Goal: Check status: Check status

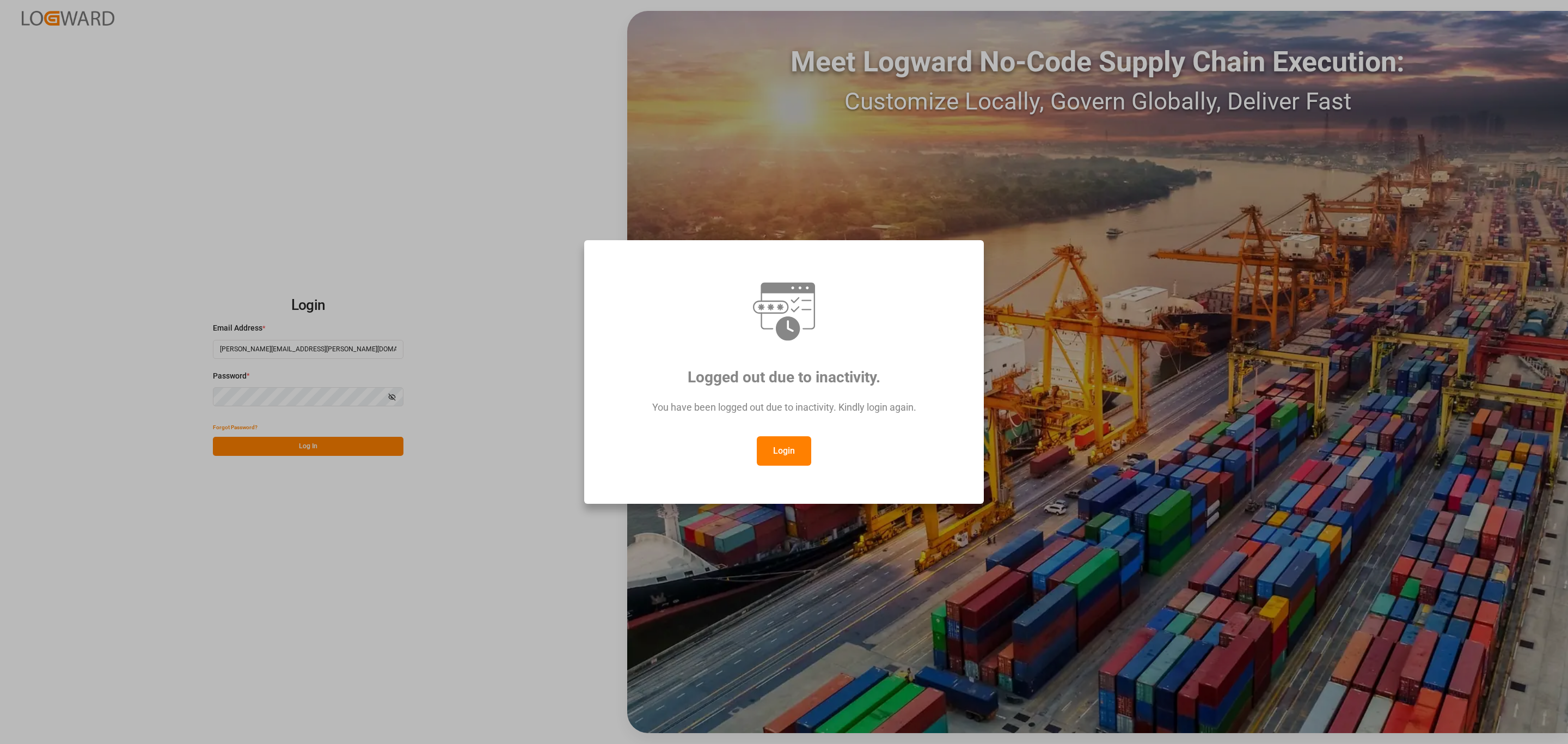
click at [793, 451] on button "Login" at bounding box center [784, 451] width 55 height 30
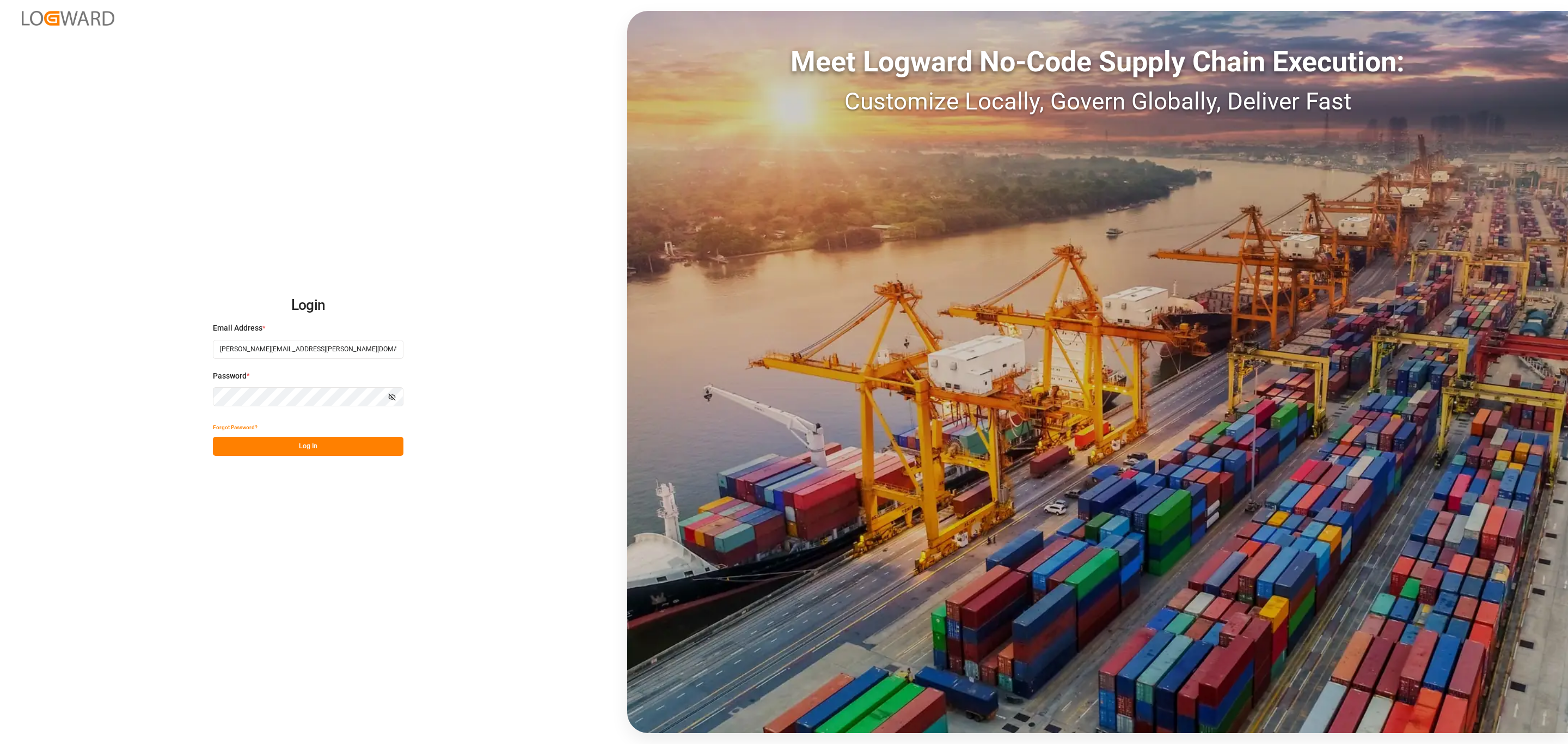
click at [305, 445] on button "Log In" at bounding box center [308, 446] width 190 height 19
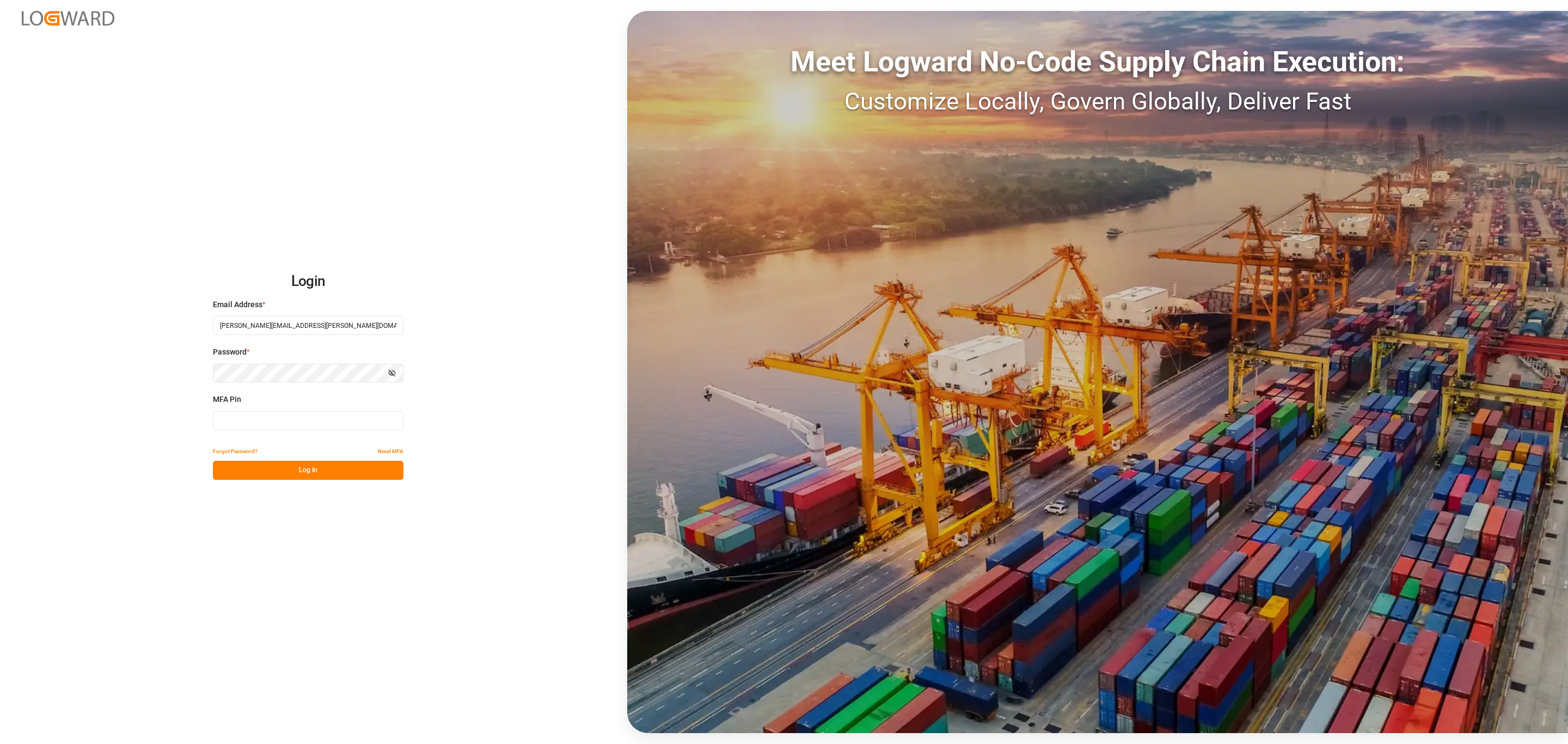
click at [309, 423] on input at bounding box center [308, 420] width 190 height 19
type input "942983"
click at [291, 469] on button "Log In" at bounding box center [308, 470] width 190 height 19
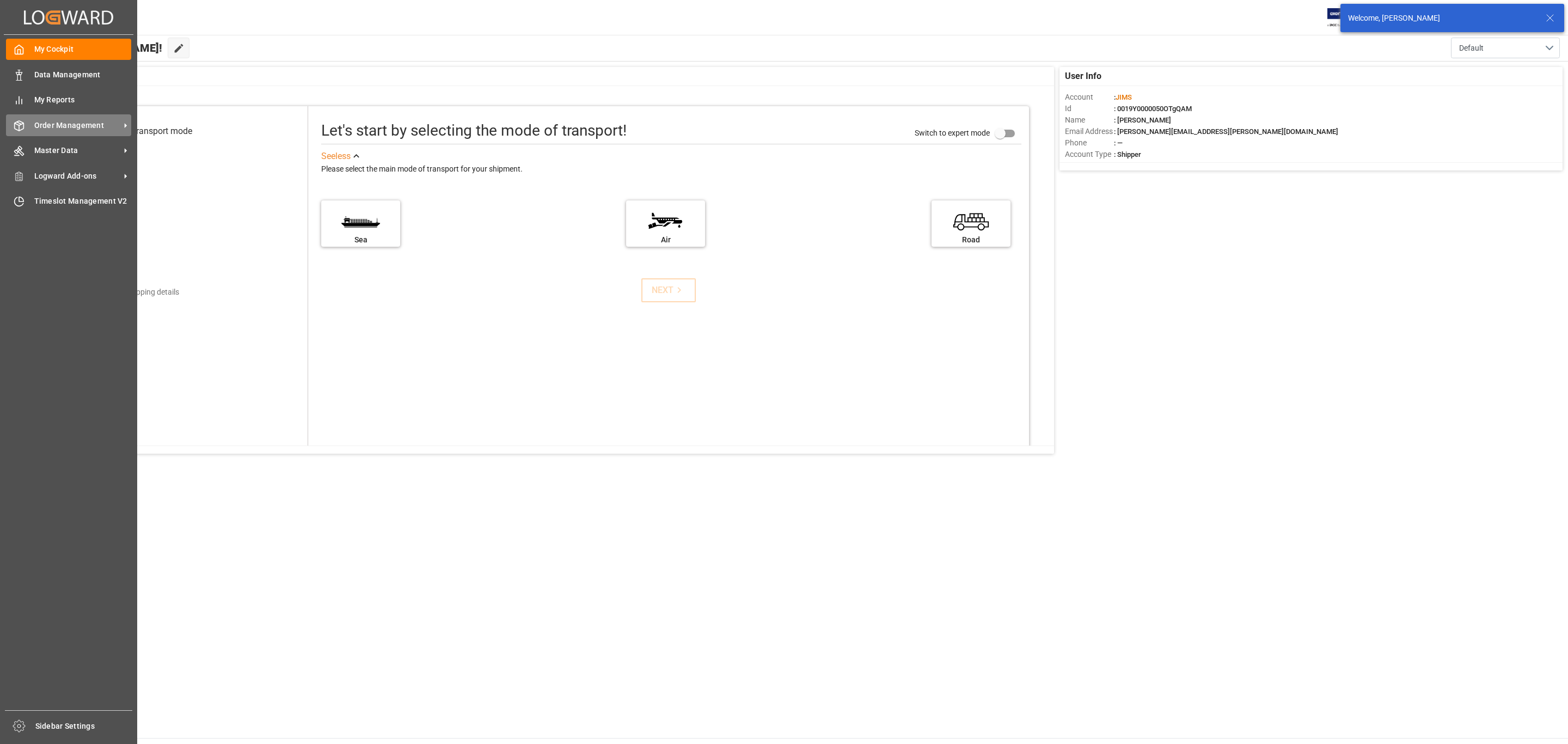
click at [67, 126] on span "Order Management" at bounding box center [77, 125] width 86 height 11
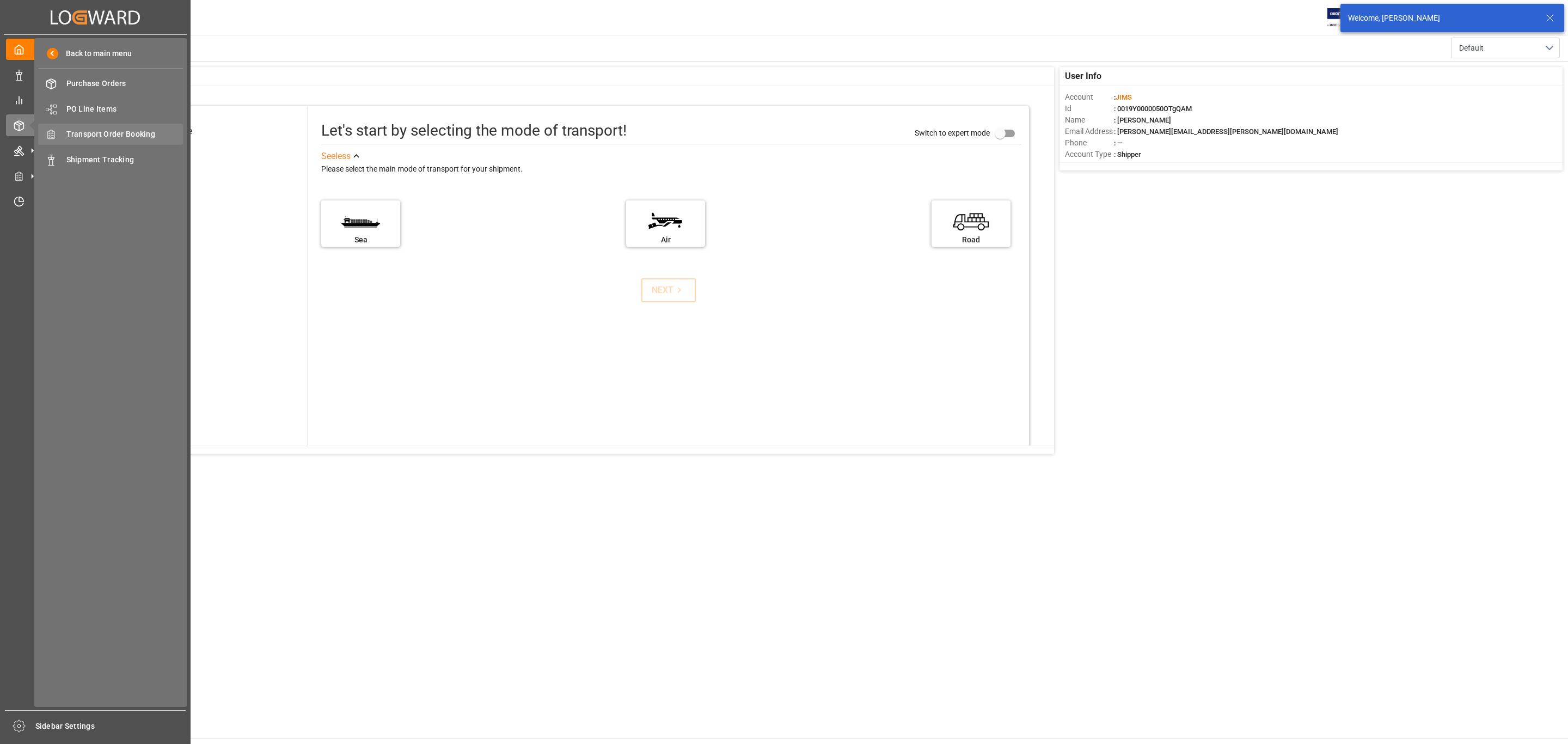
click at [137, 134] on span "Transport Order Booking" at bounding box center [125, 135] width 117 height 11
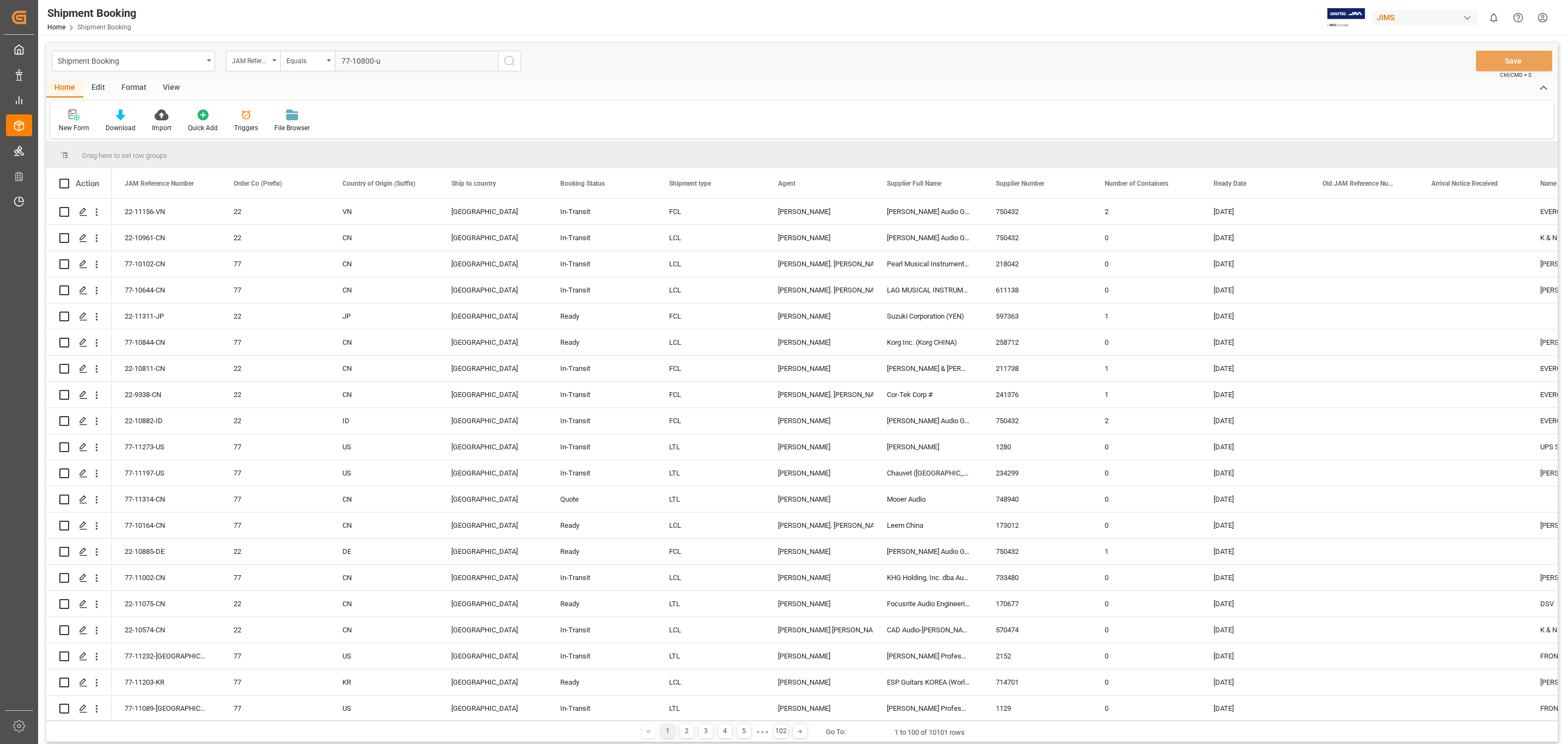
type input "77-10800-us"
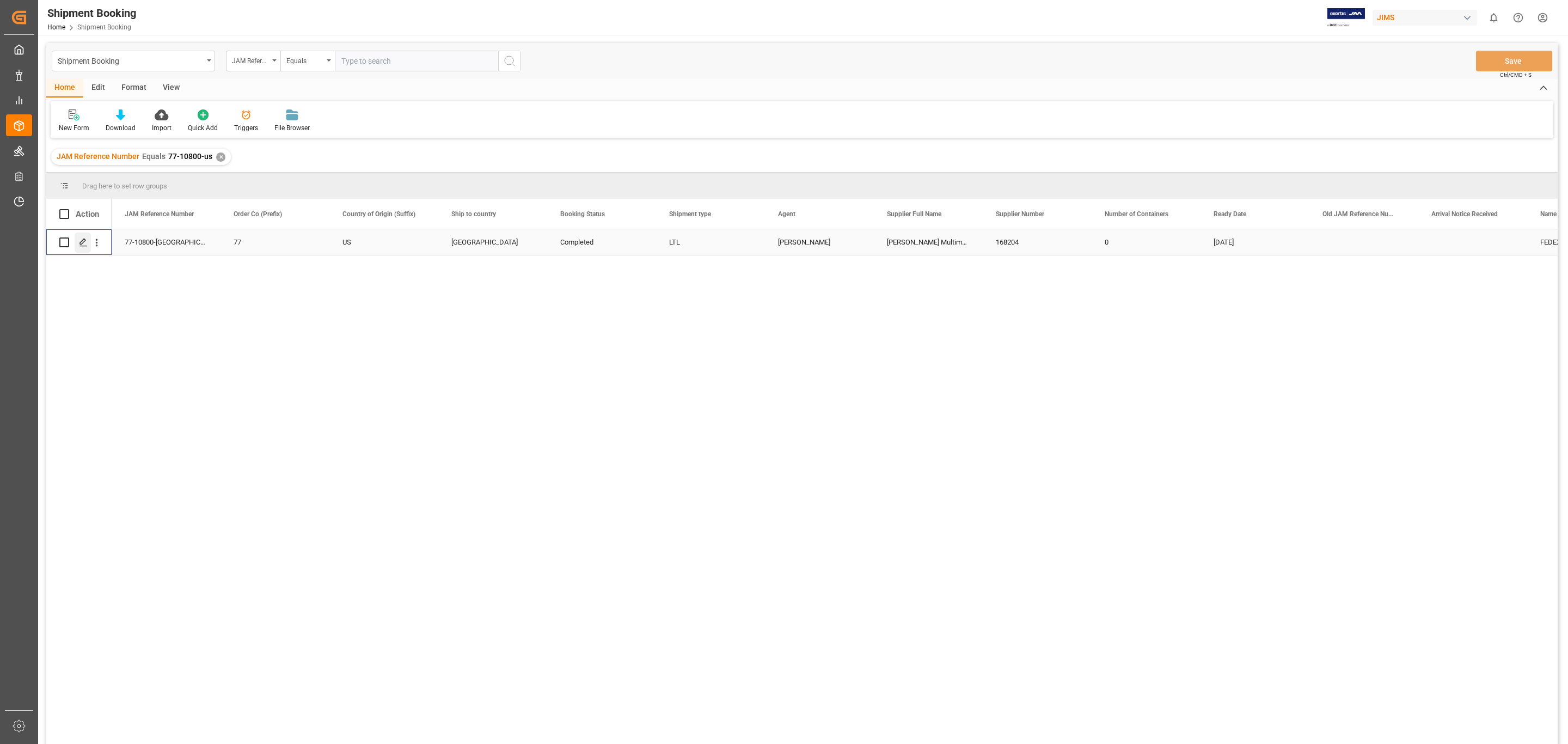
click at [79, 239] on icon "Press SPACE to select this row." at bounding box center [84, 242] width 8 height 8
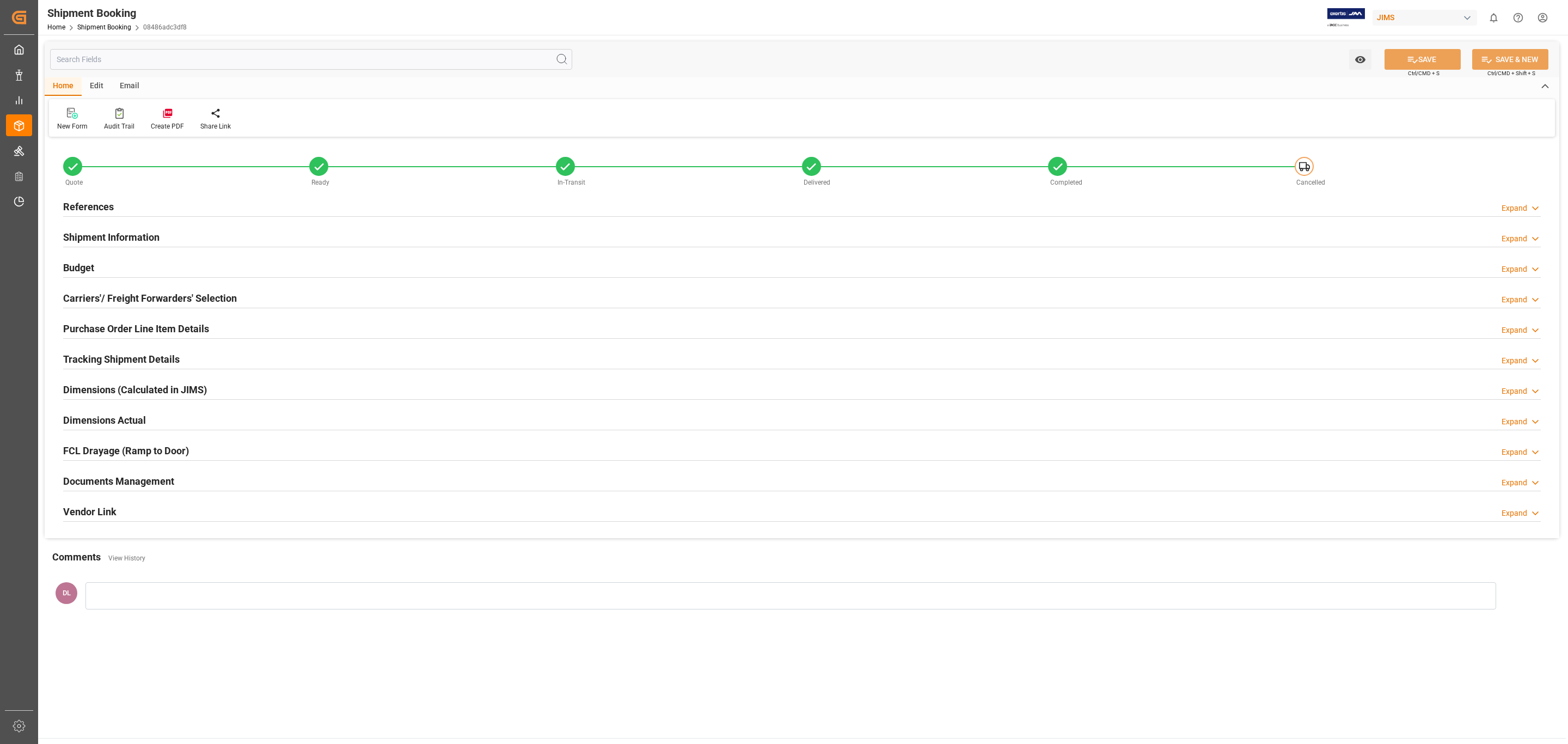
type input "0"
type input "647.9787"
type input "1079.26"
type input "22488.44"
click at [315, 268] on div "Budget Expand" at bounding box center [801, 266] width 1477 height 21
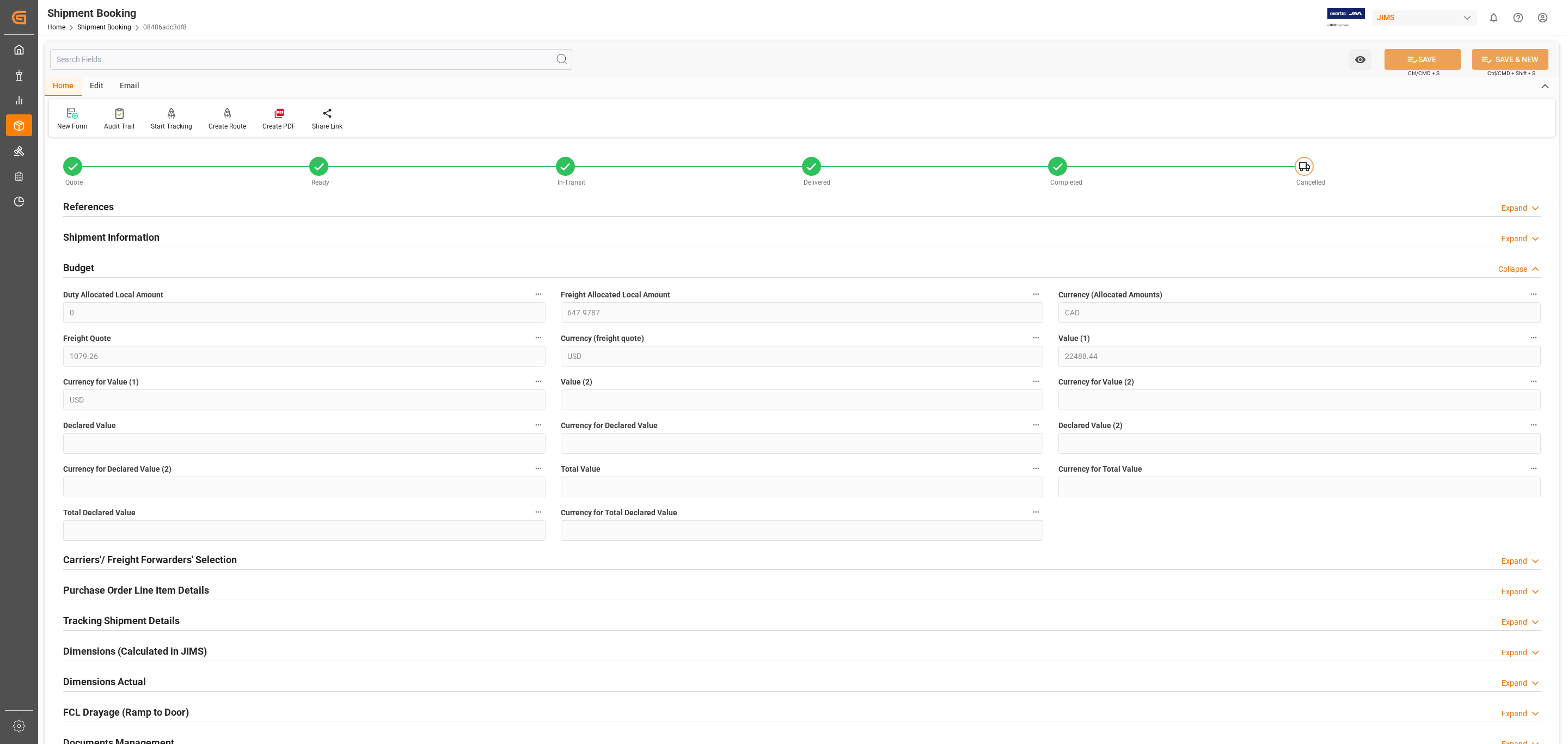
click at [319, 227] on div "Shipment Information Expand" at bounding box center [801, 236] width 1477 height 21
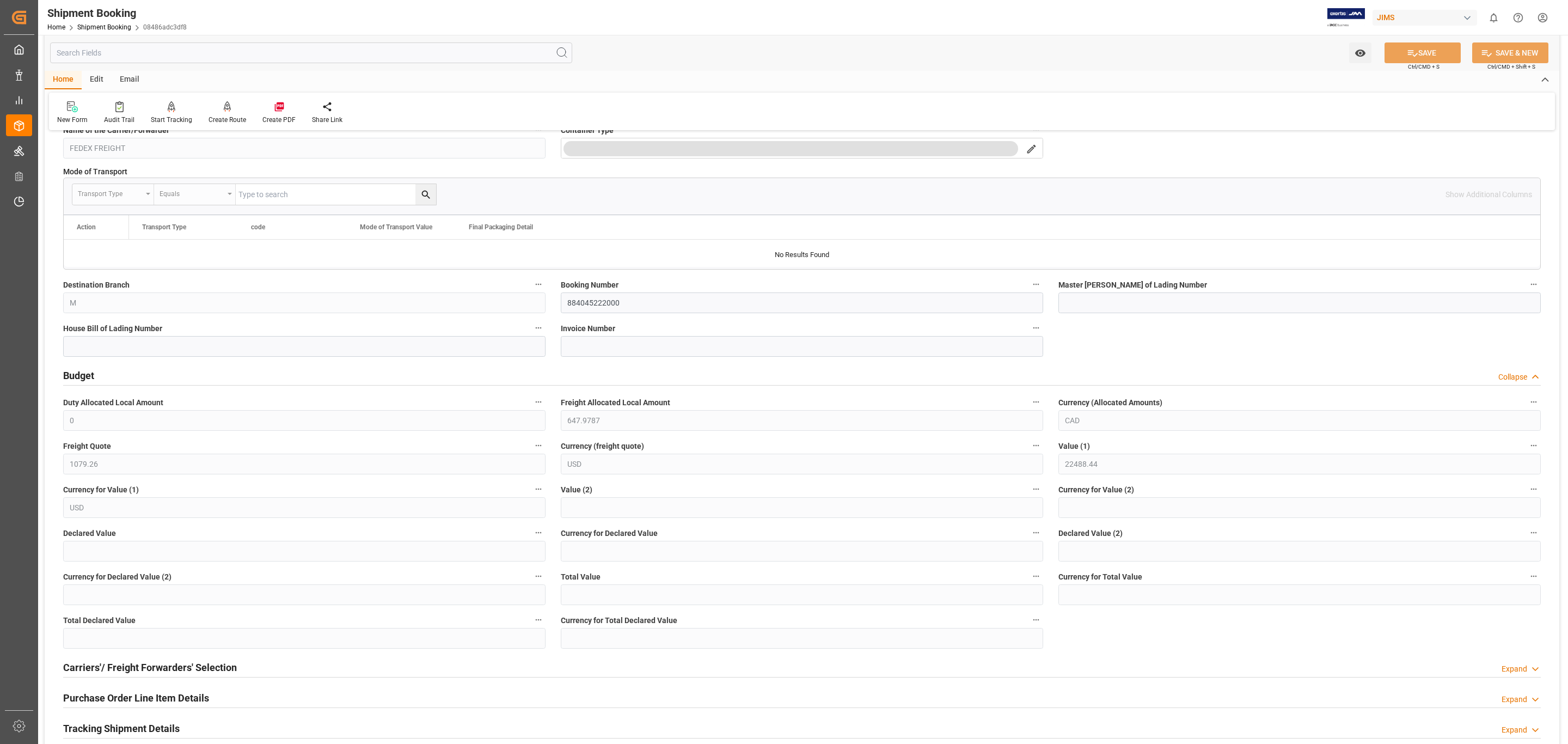
scroll to position [572, 0]
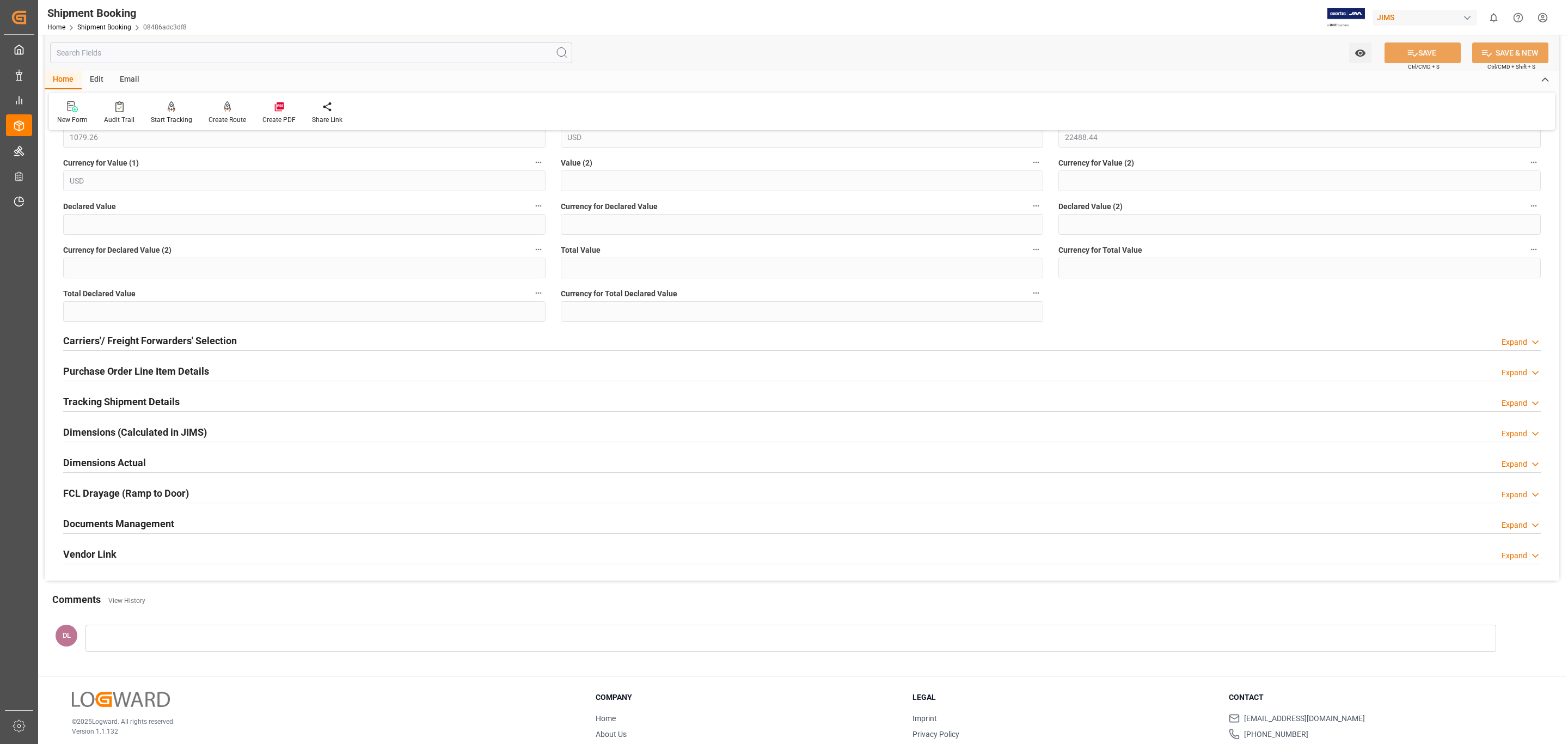
click at [293, 345] on div "Carriers'/ Freight Forwarders' Selection Expand" at bounding box center [801, 339] width 1477 height 21
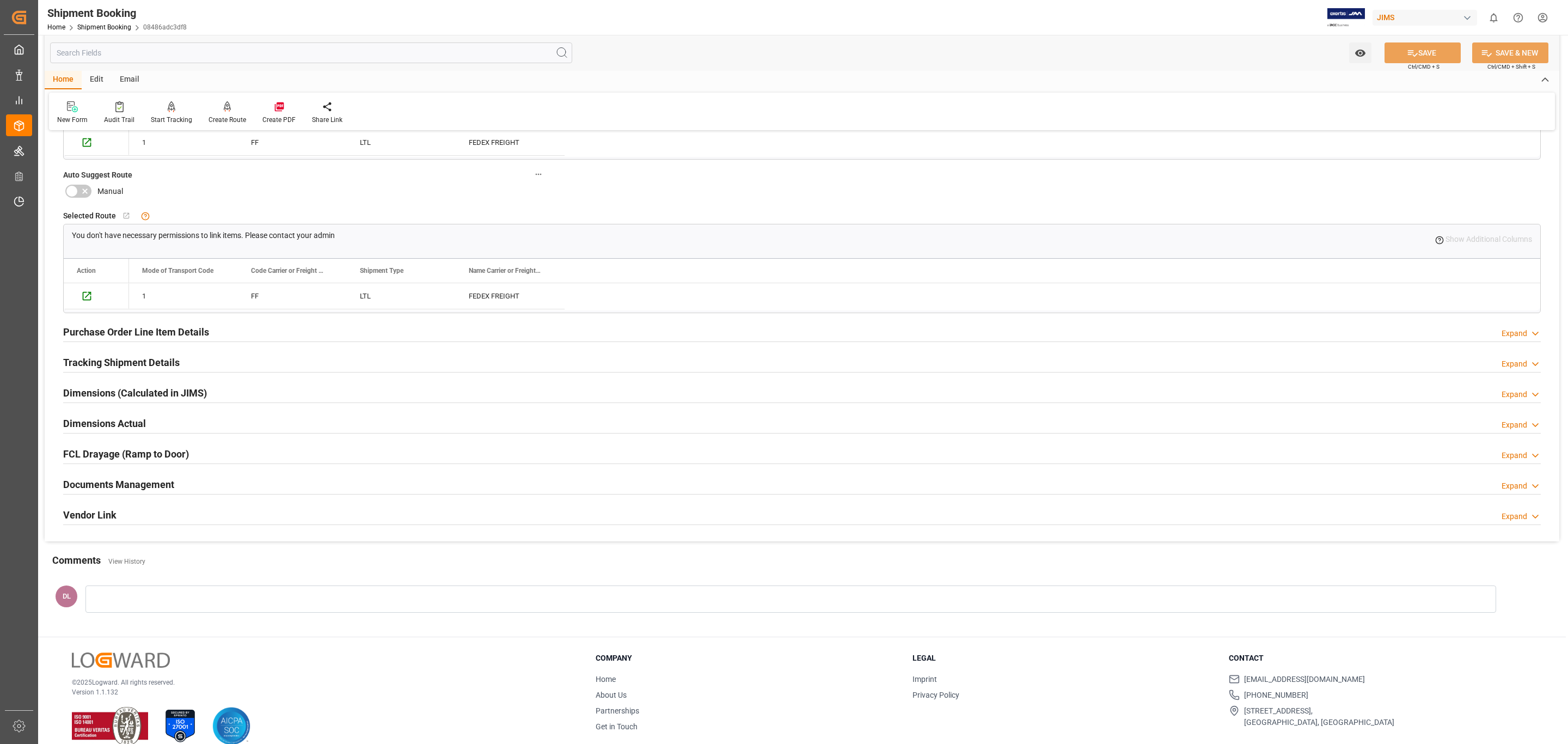
scroll to position [898, 0]
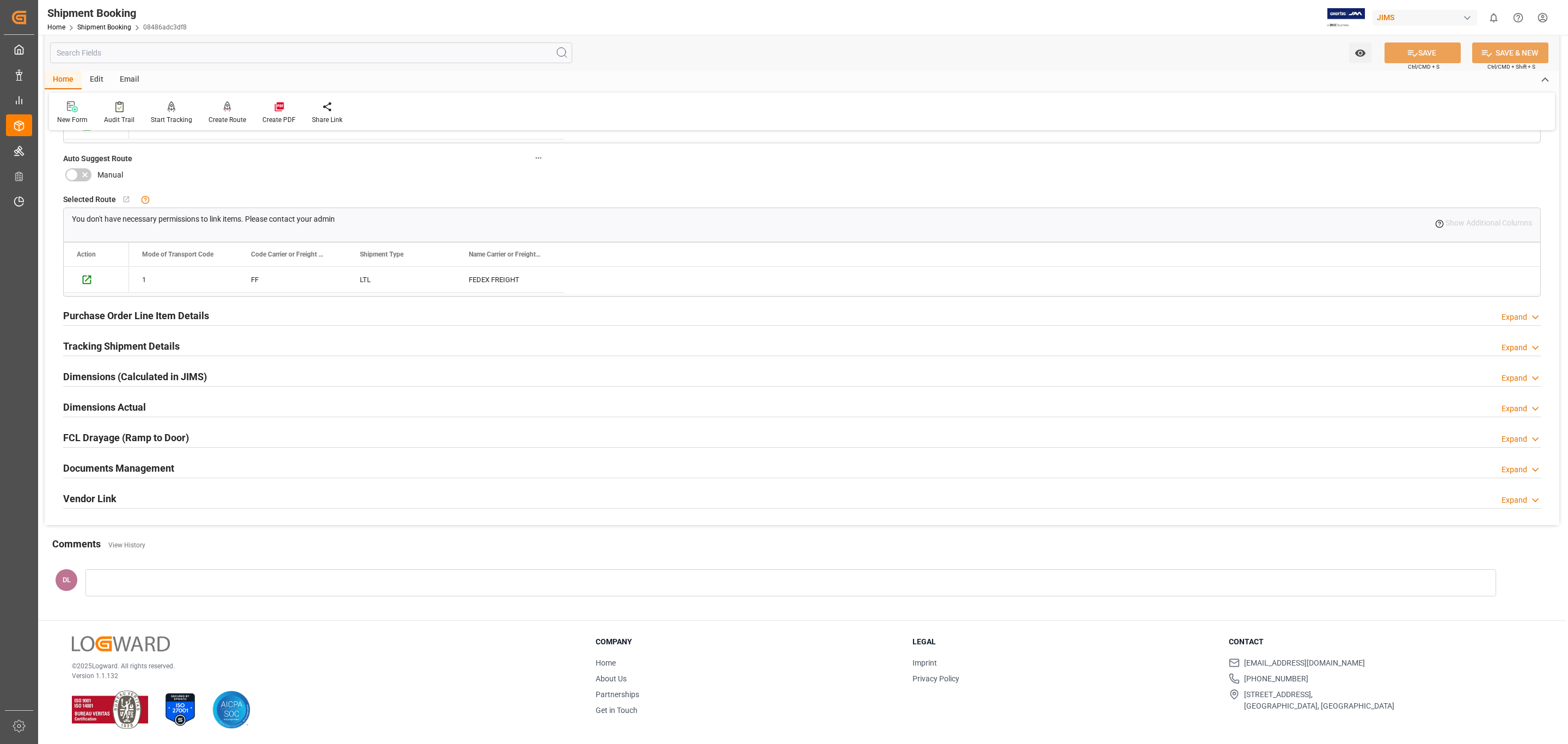
click at [287, 312] on div "Purchase Order Line Item Details Expand" at bounding box center [801, 314] width 1477 height 21
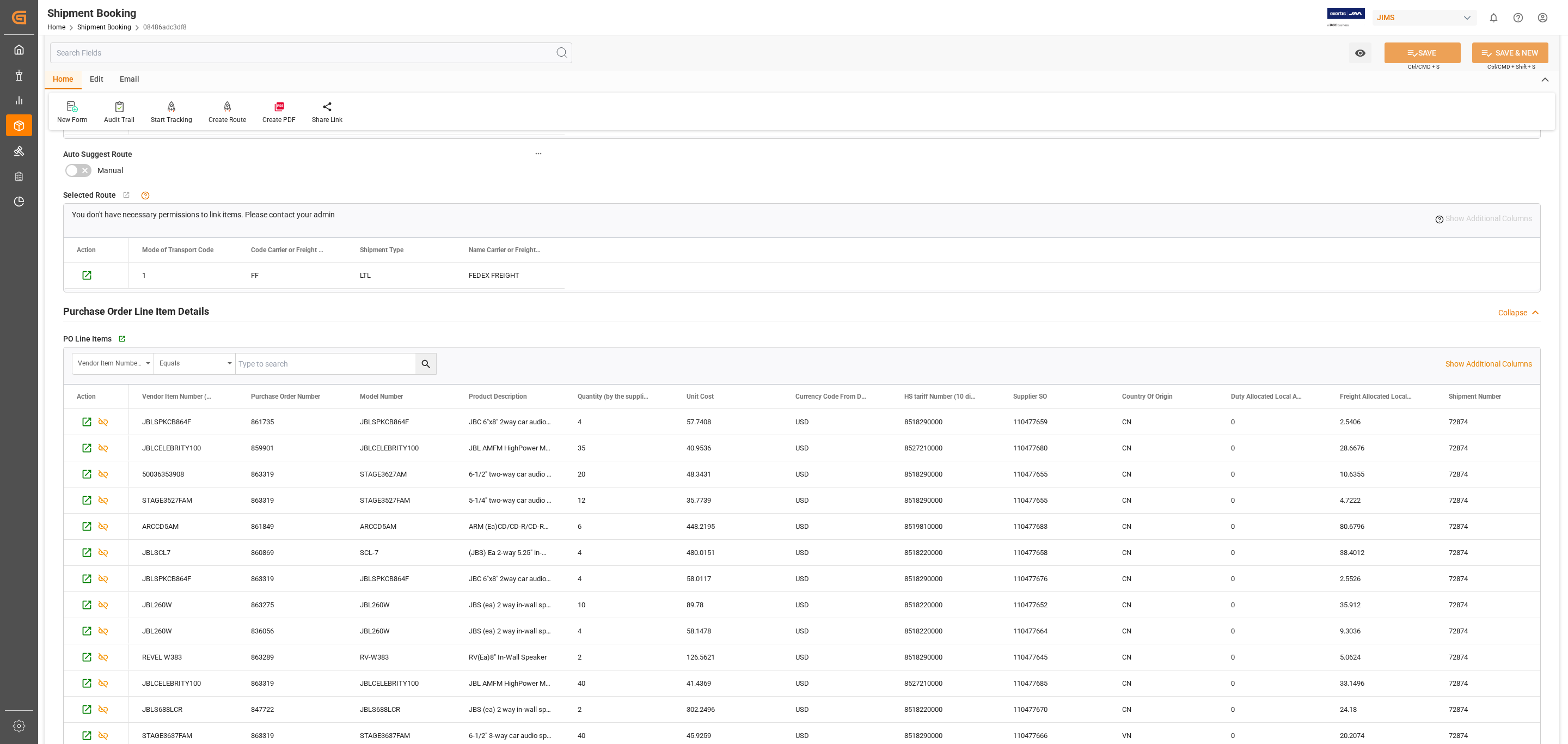
click at [287, 312] on div "Purchase Order Line Item Details Collapse" at bounding box center [801, 310] width 1477 height 21
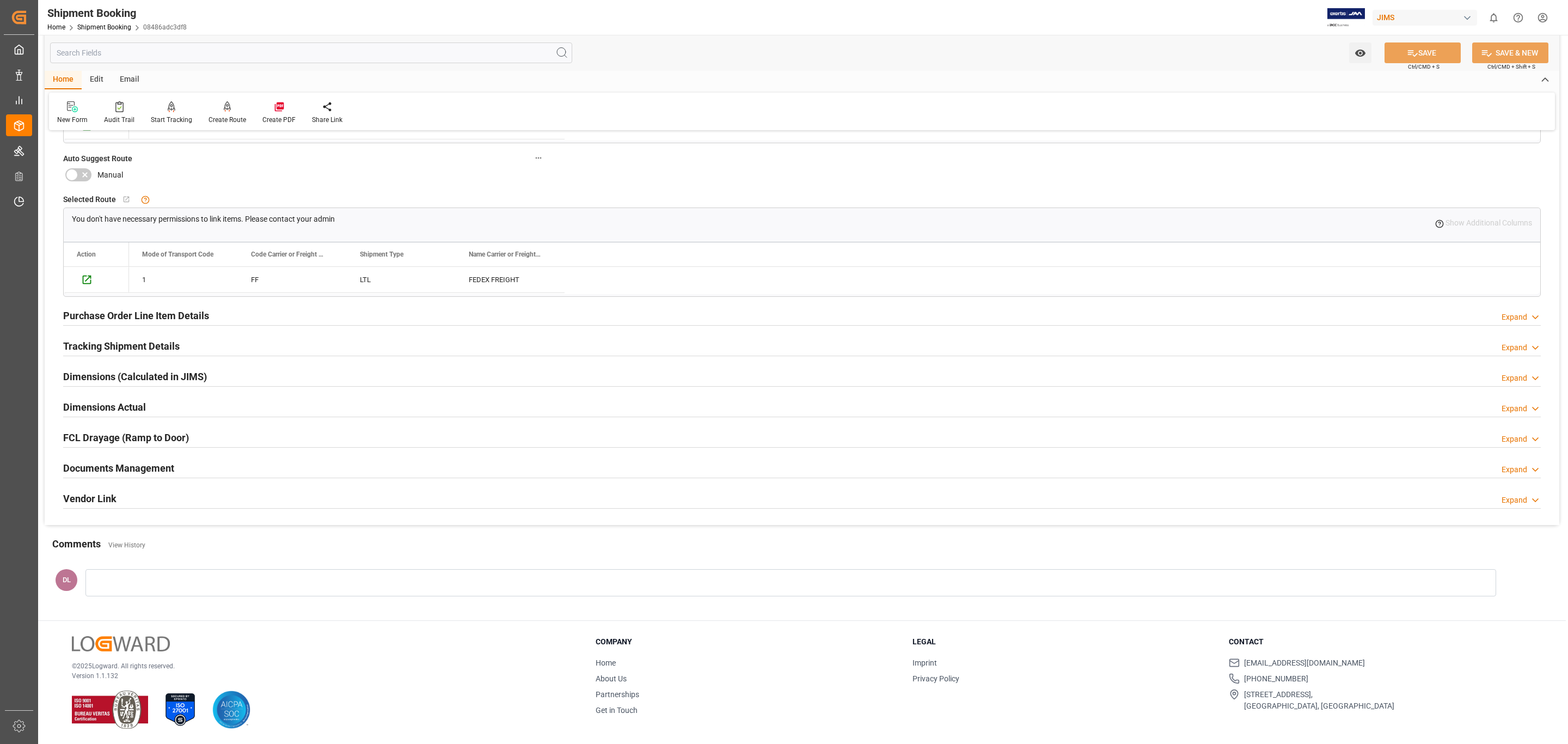
click at [260, 345] on div "Tracking Shipment Details Expand" at bounding box center [801, 345] width 1477 height 21
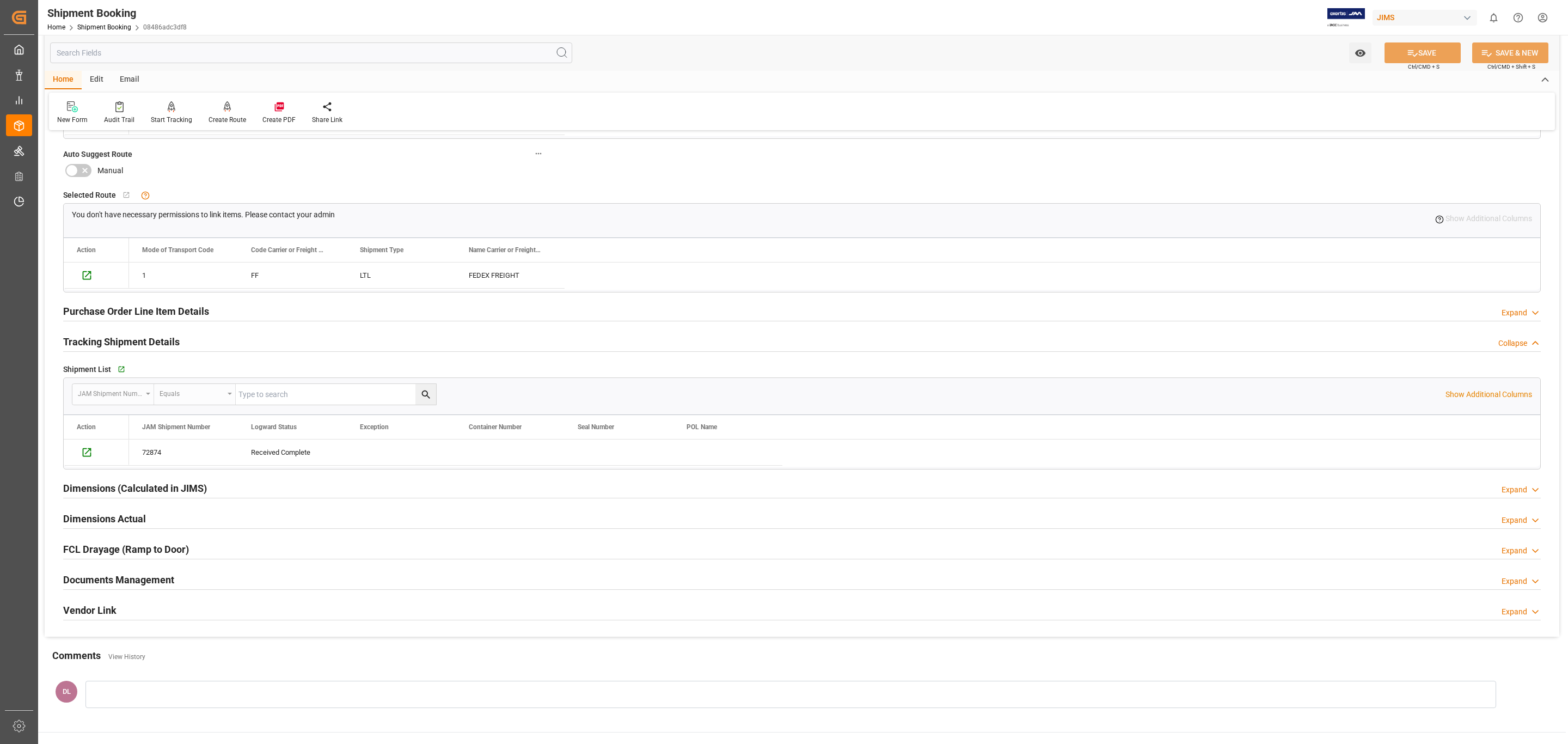
click at [261, 343] on div "Tracking Shipment Details Collapse" at bounding box center [801, 340] width 1477 height 21
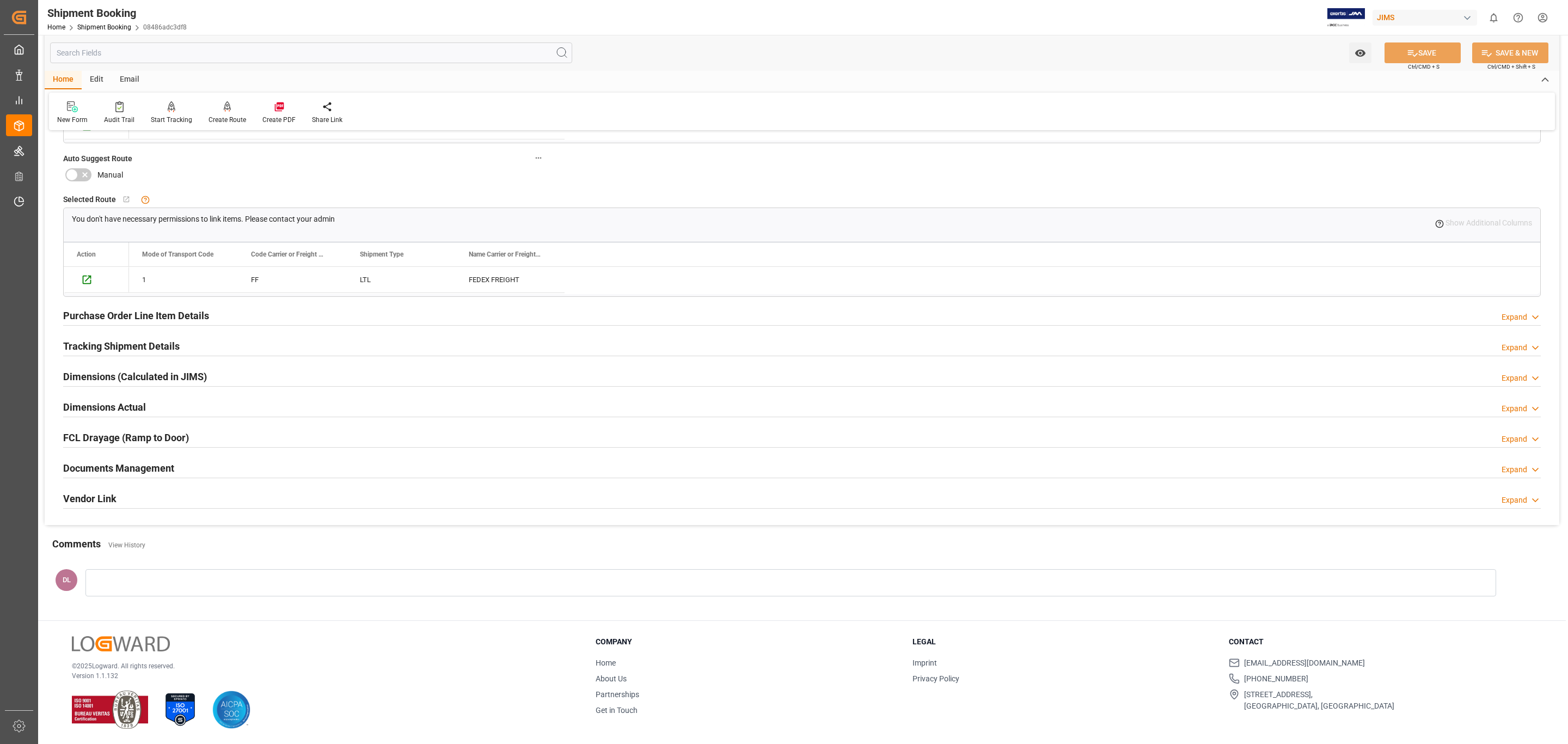
click at [256, 376] on div "Dimensions (Calculated in JIMS) Expand" at bounding box center [801, 375] width 1477 height 21
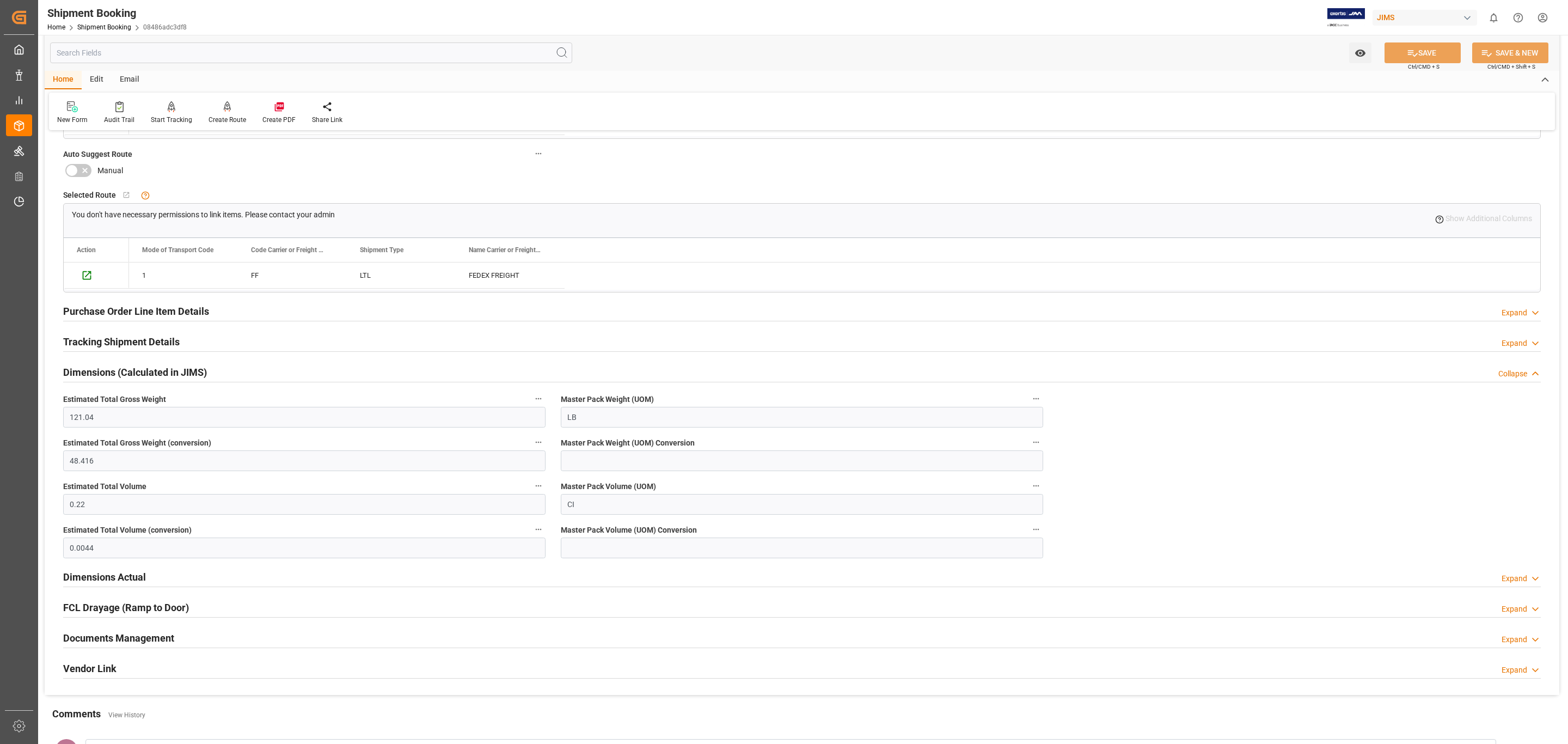
click at [257, 372] on div "Dimensions (Calculated in JIMS) Collapse" at bounding box center [801, 371] width 1477 height 21
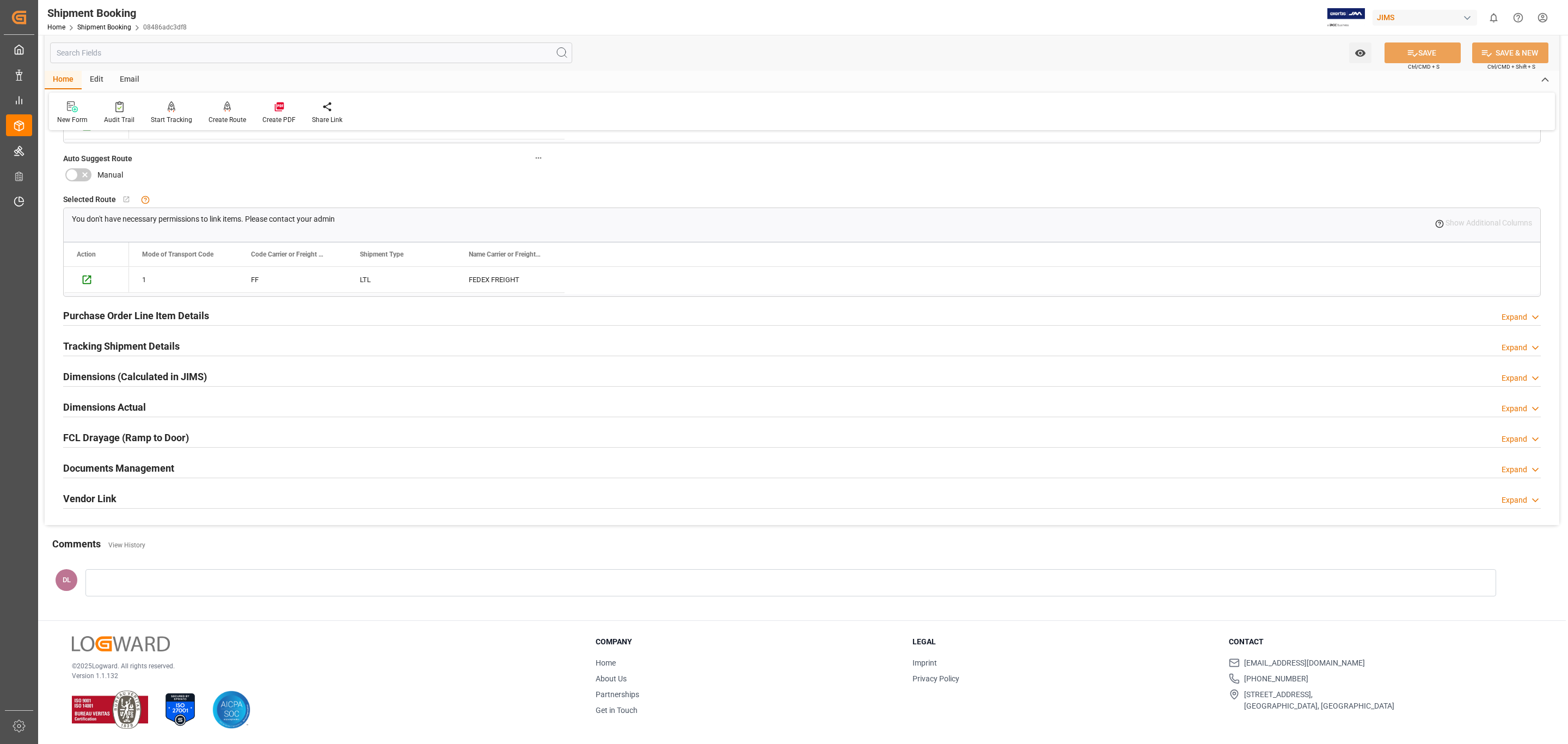
click at [237, 404] on div "Dimensions Actual Expand" at bounding box center [801, 406] width 1477 height 21
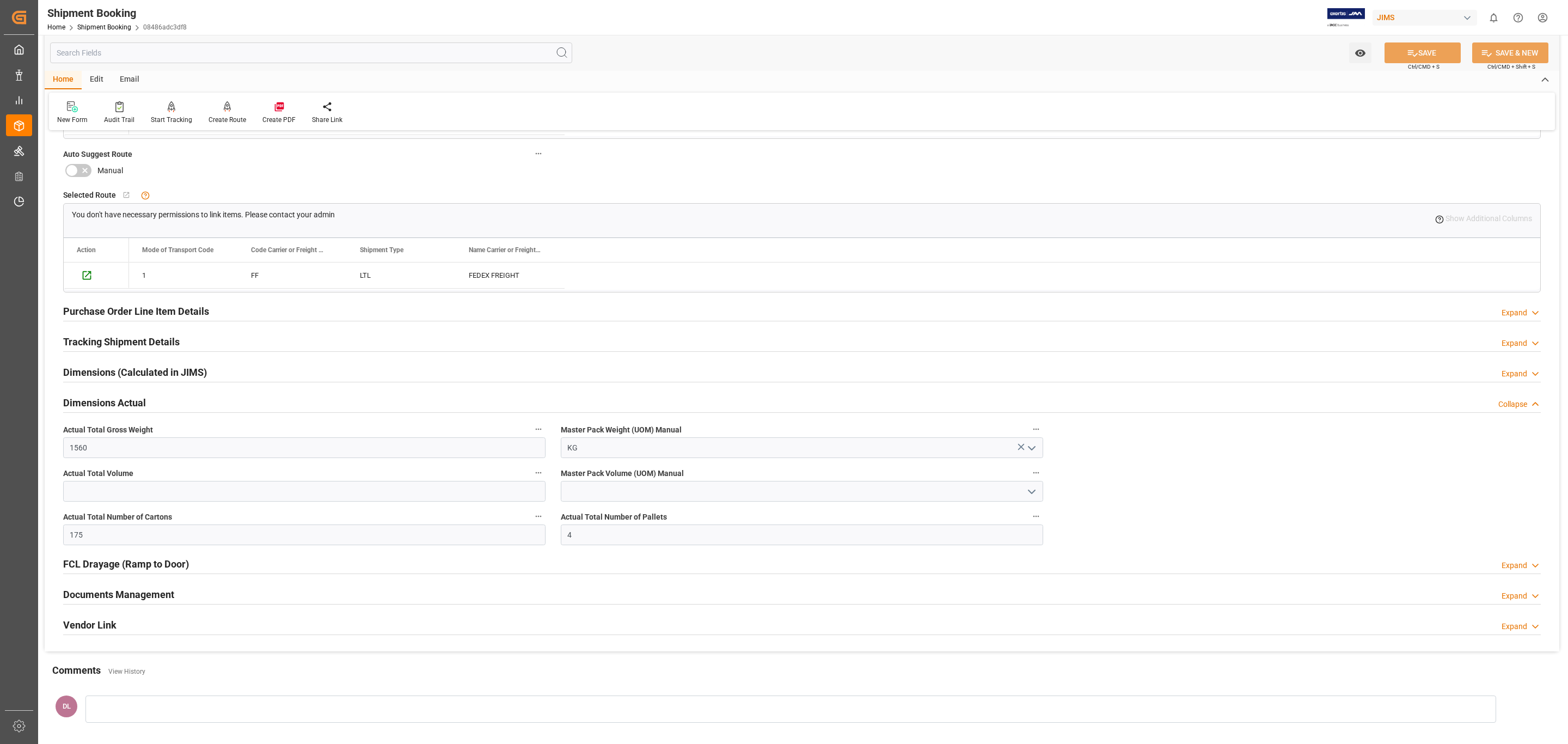
click at [234, 401] on div "Dimensions Actual Collapse" at bounding box center [801, 401] width 1477 height 21
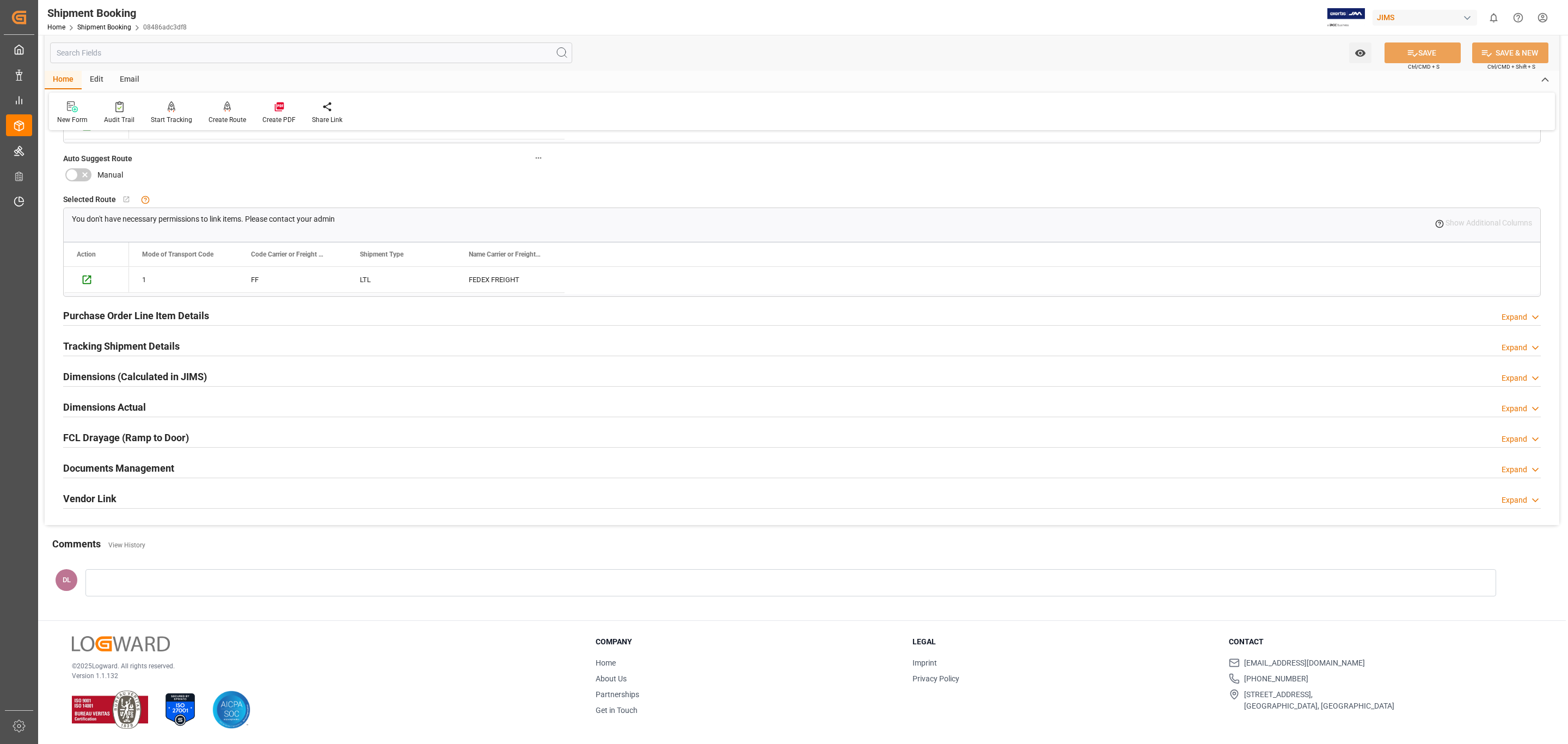
click at [226, 430] on div "FCL Drayage (Ramp to Door) Expand" at bounding box center [801, 436] width 1477 height 21
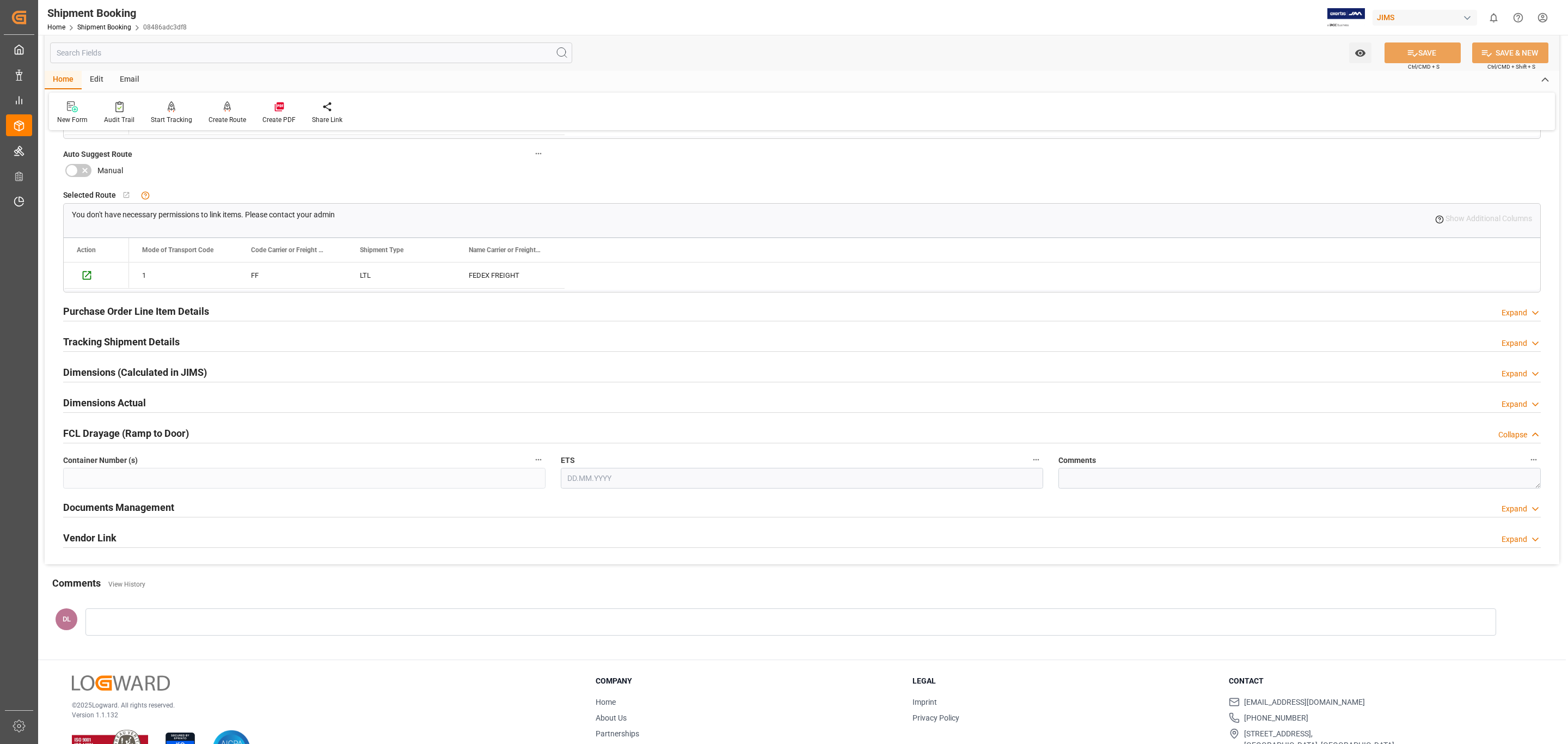
click at [226, 430] on div "FCL Drayage (Ramp to Door) Collapse" at bounding box center [801, 432] width 1477 height 21
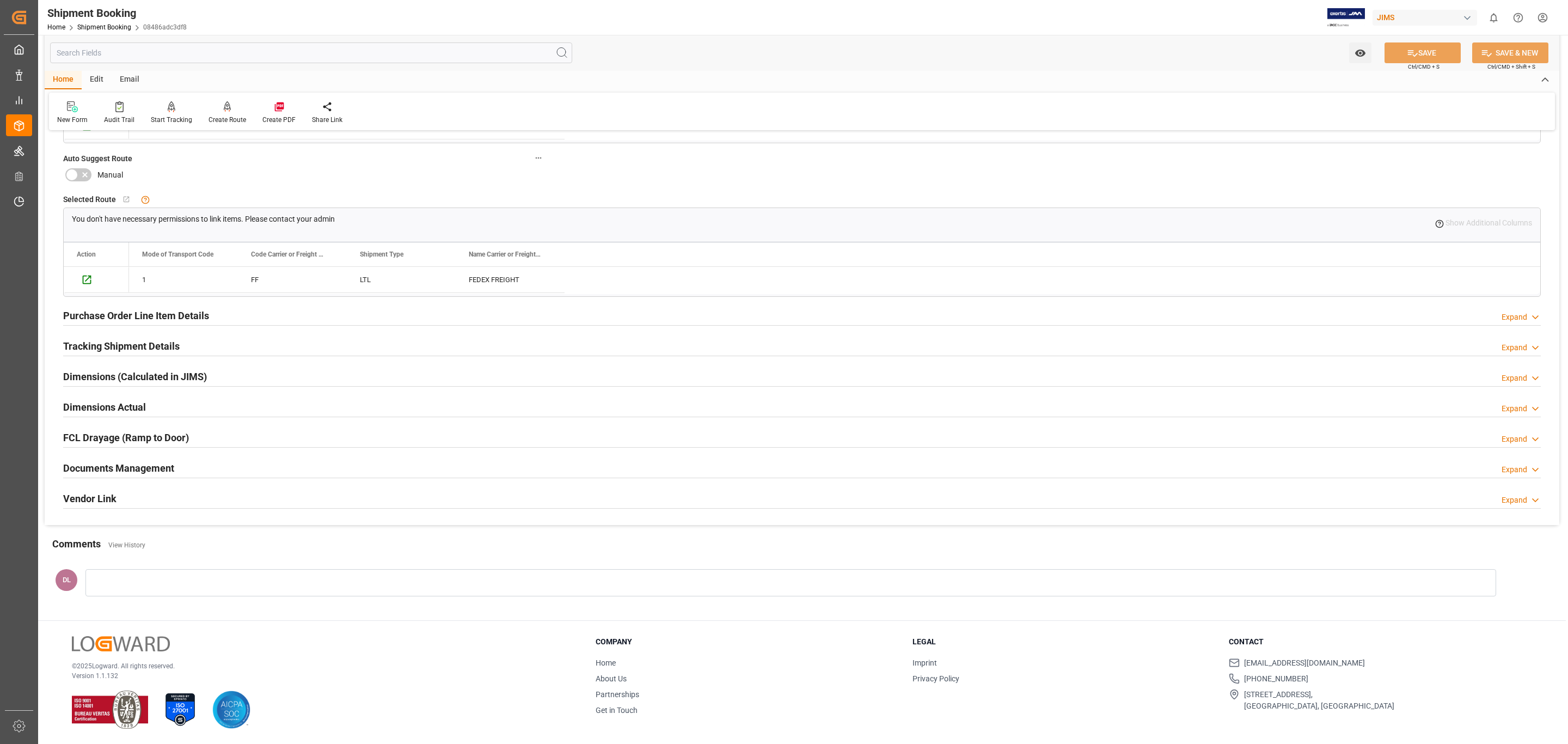
click at [218, 457] on div "Documents Management Expand" at bounding box center [801, 467] width 1477 height 21
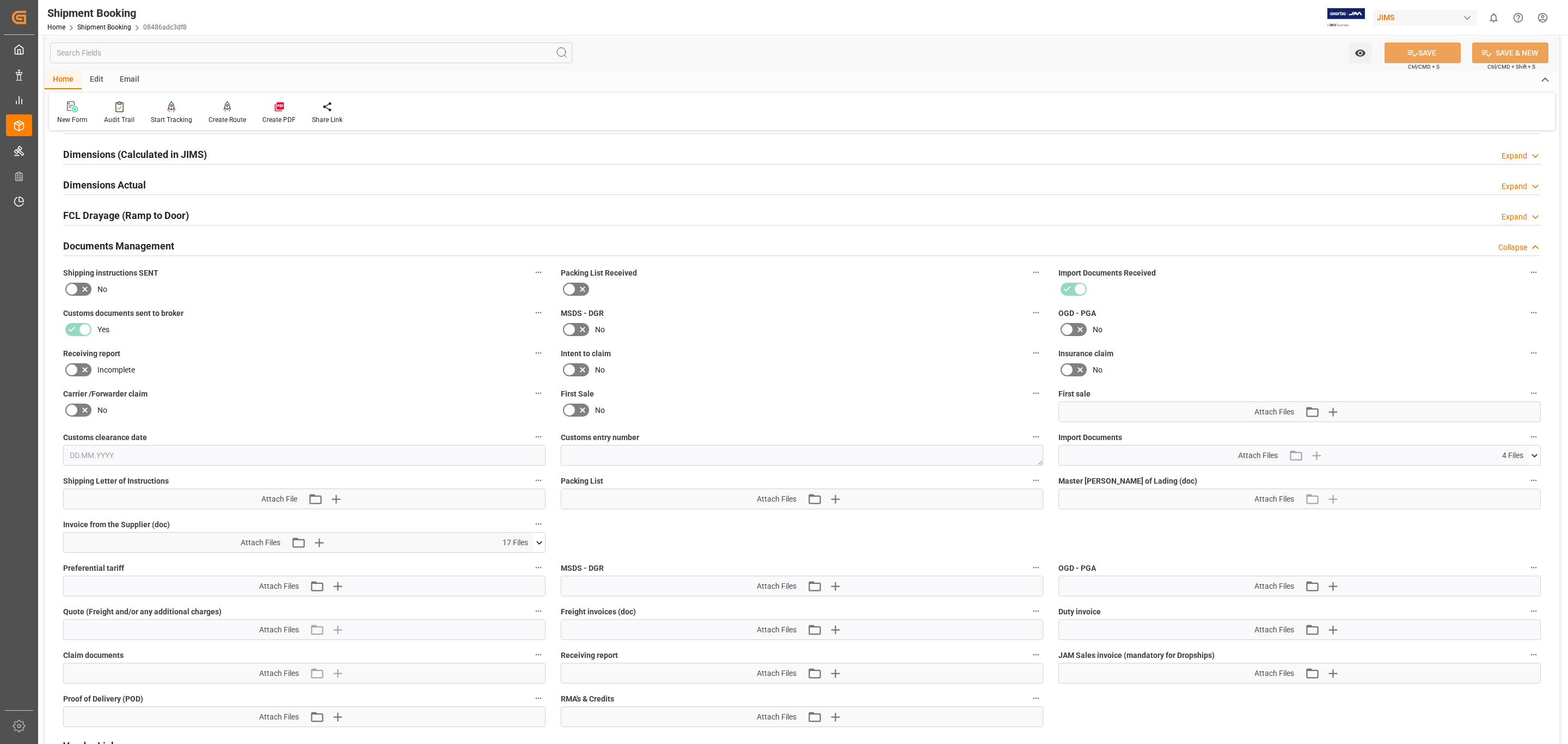
scroll to position [1143, 0]
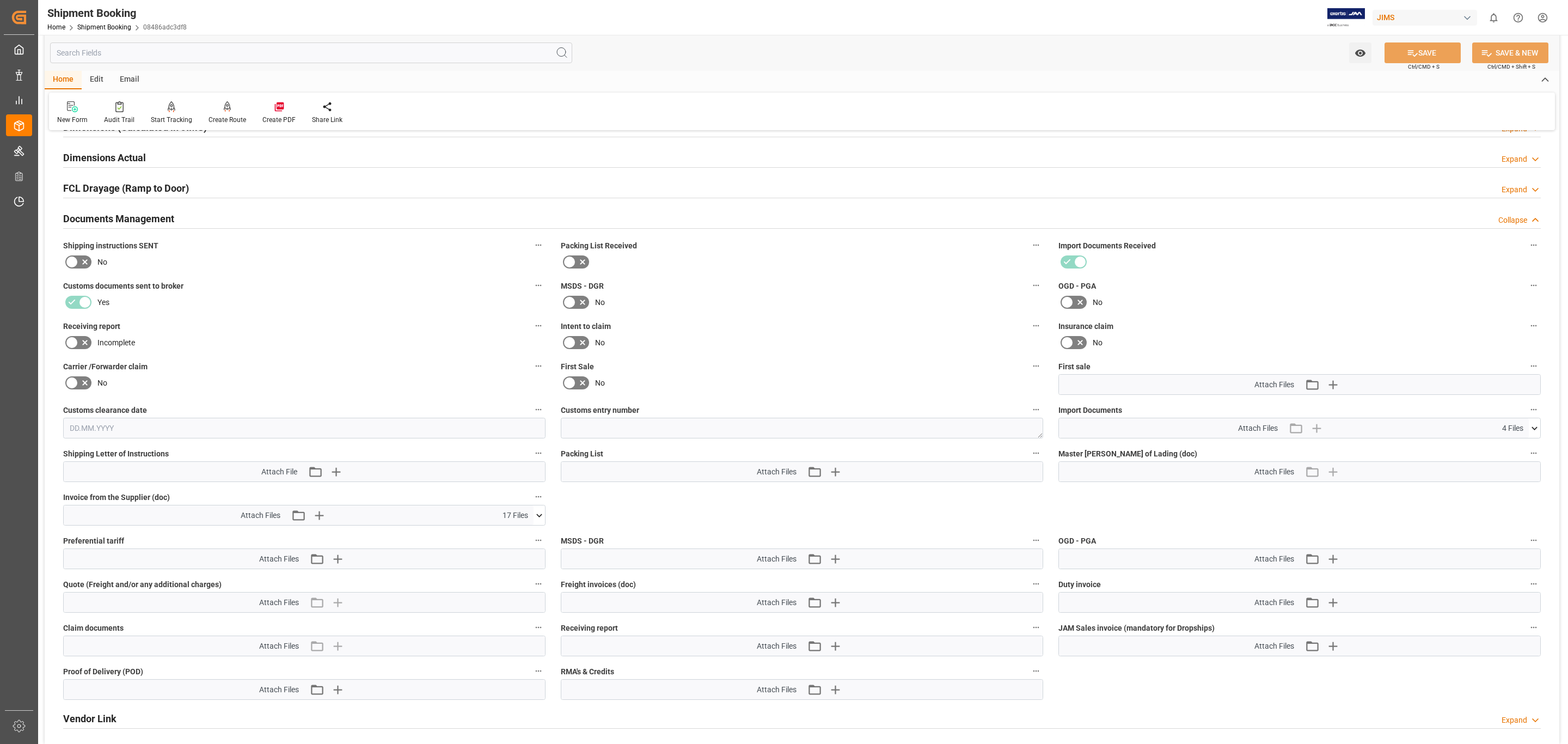
click at [1535, 434] on icon at bounding box center [1535, 428] width 11 height 11
click at [1524, 447] on icon at bounding box center [1528, 448] width 11 height 11
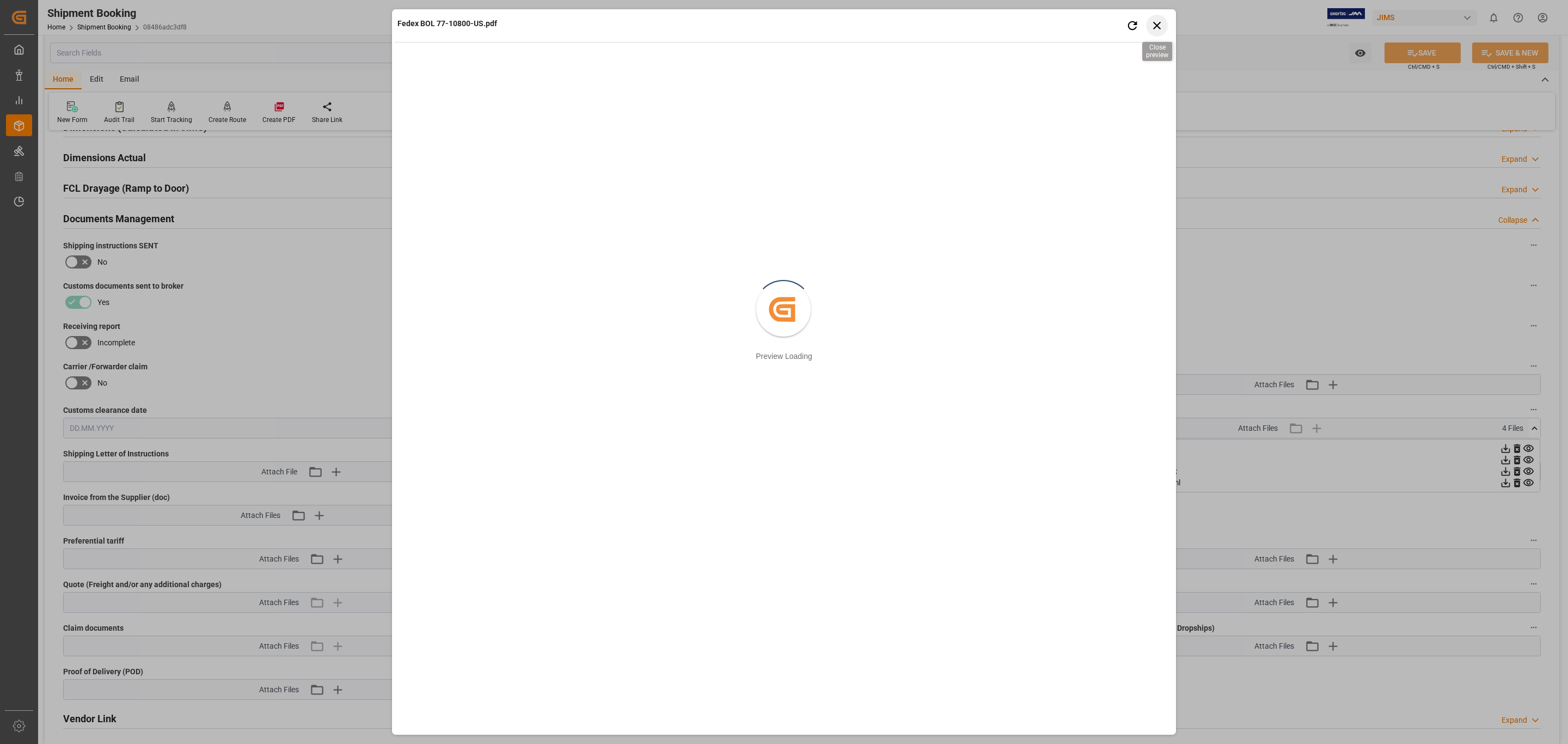
click at [1154, 28] on icon "button" at bounding box center [1157, 25] width 8 height 8
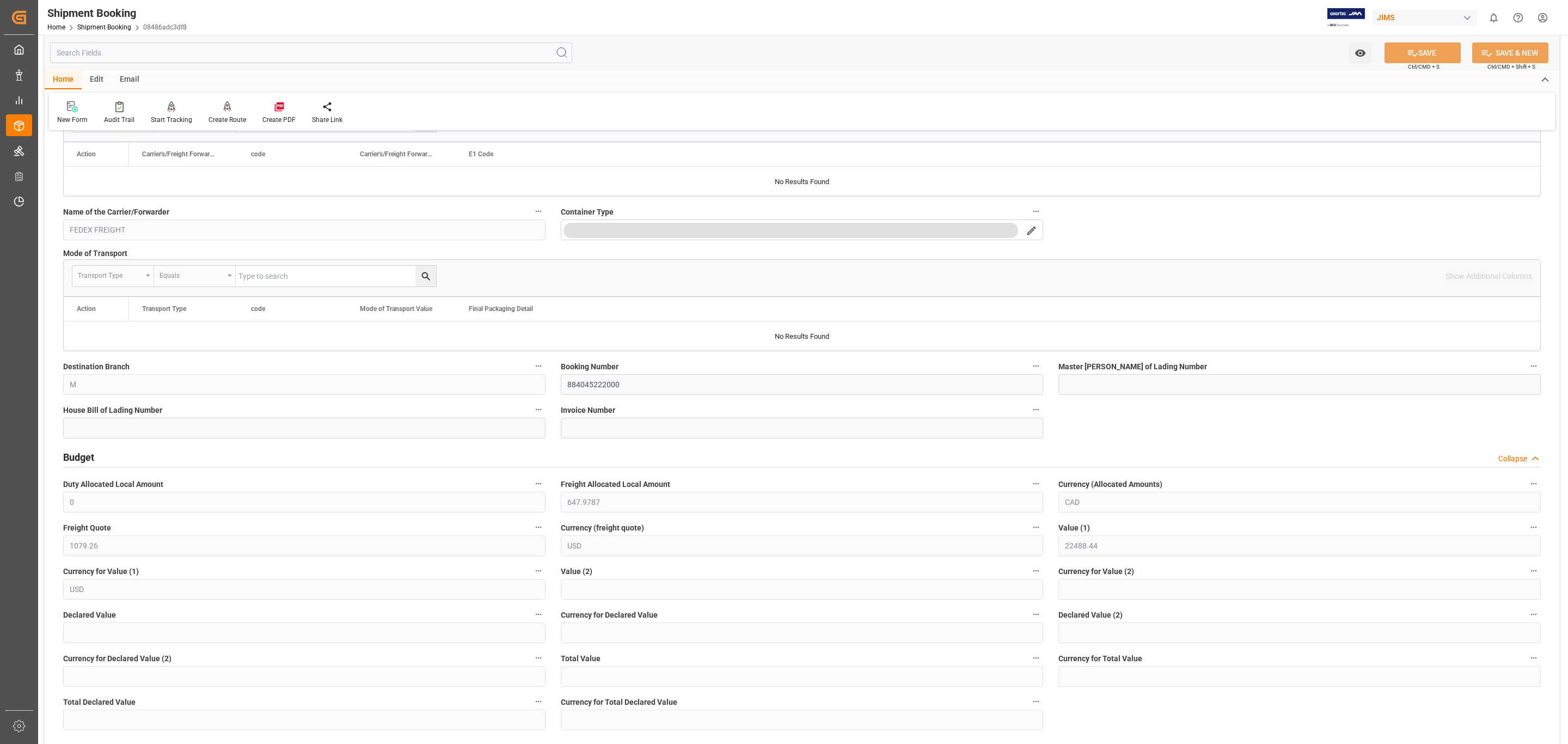
scroll to position [0, 0]
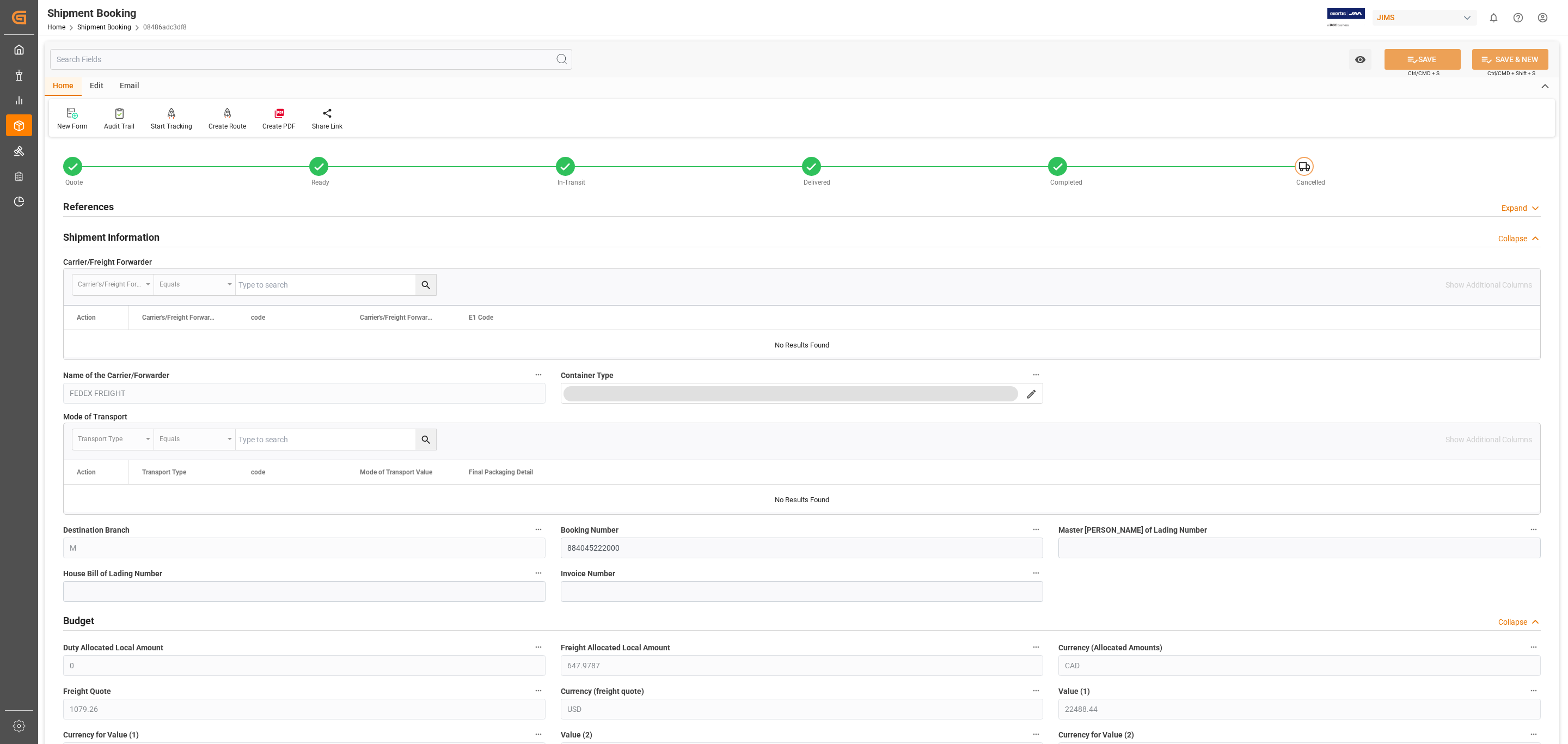
click at [135, 234] on h2 "Shipment Information" at bounding box center [111, 237] width 96 height 15
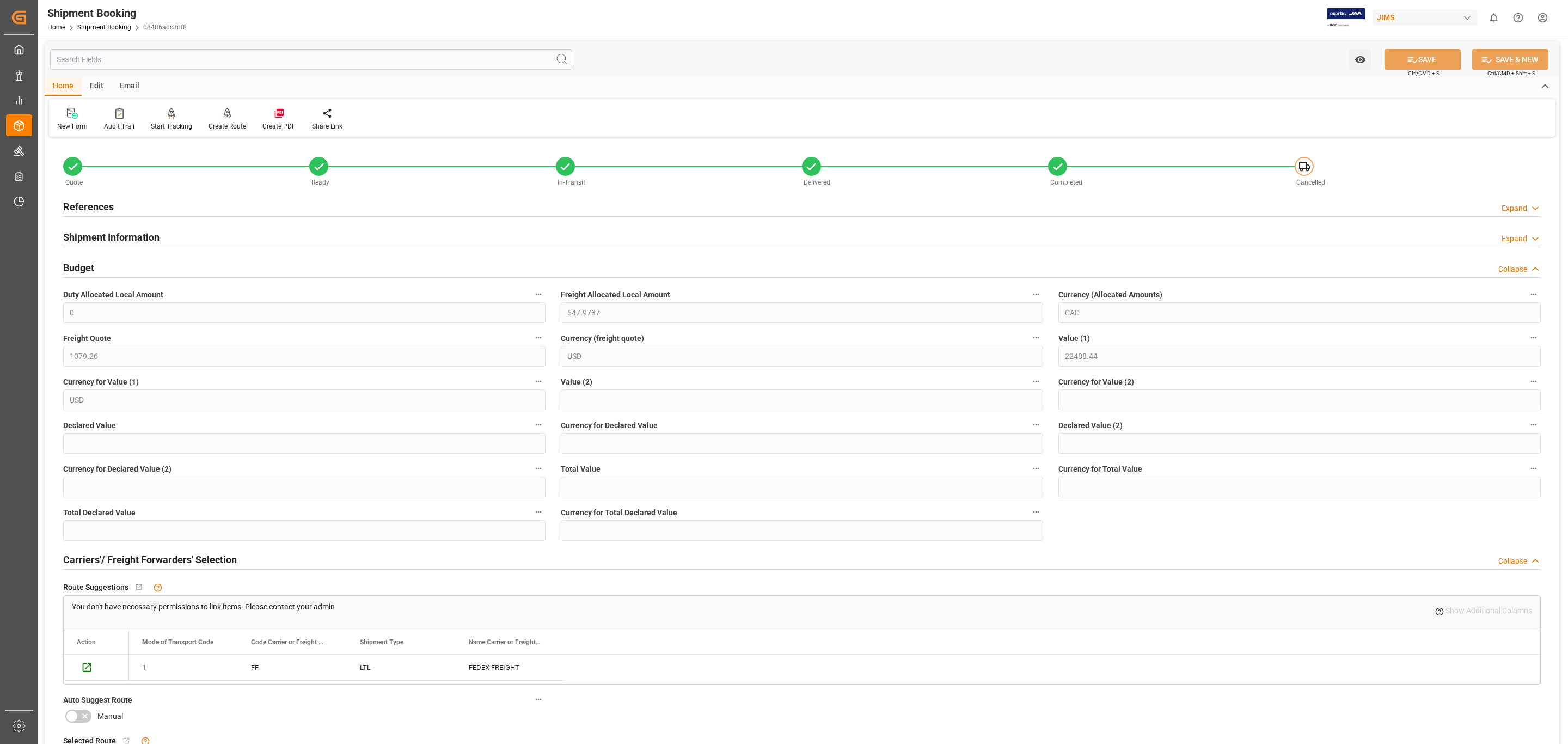
click at [87, 265] on h2 "Budget" at bounding box center [79, 268] width 31 height 15
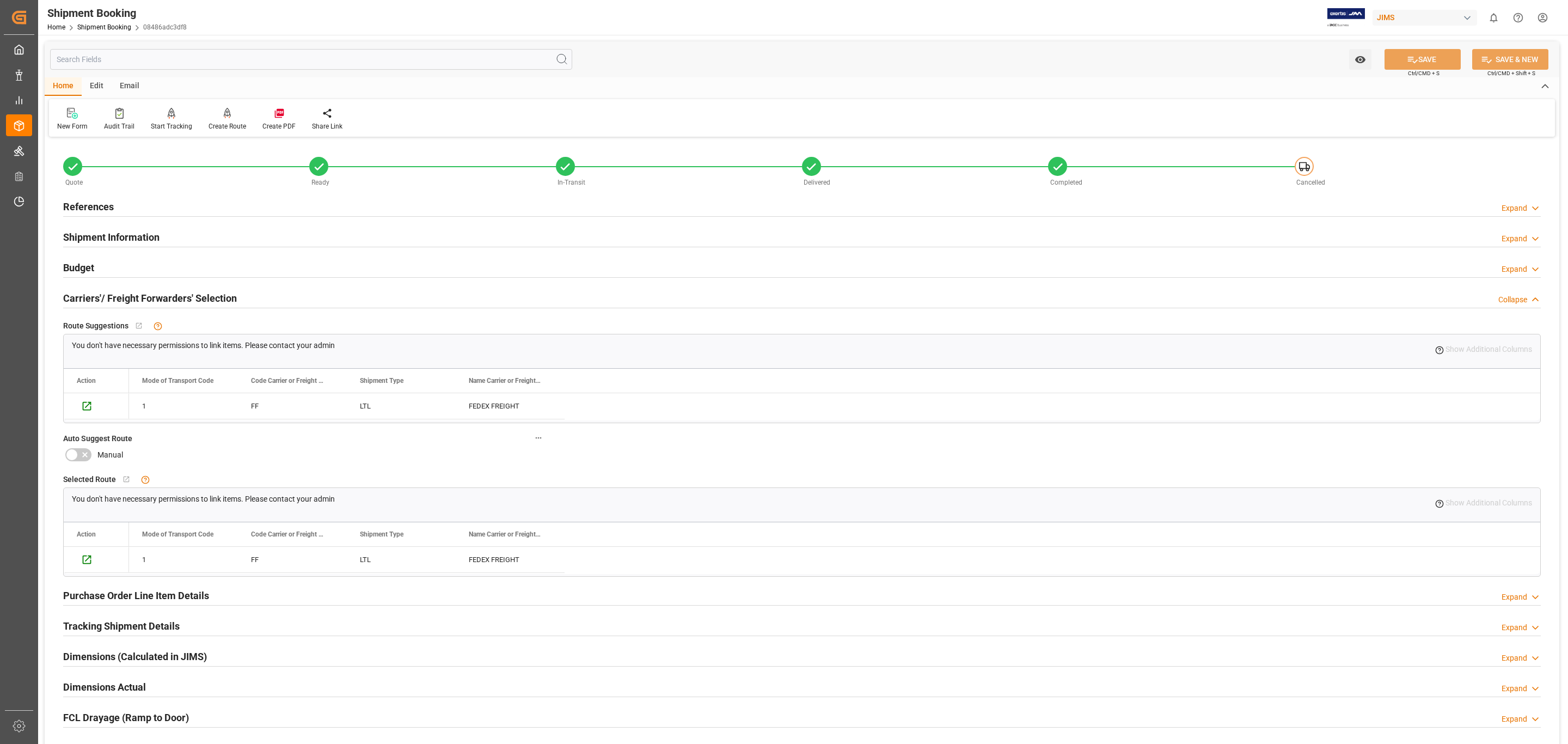
click at [92, 297] on h2 "Carriers'/ Freight Forwarders' Selection" at bounding box center [149, 298] width 173 height 15
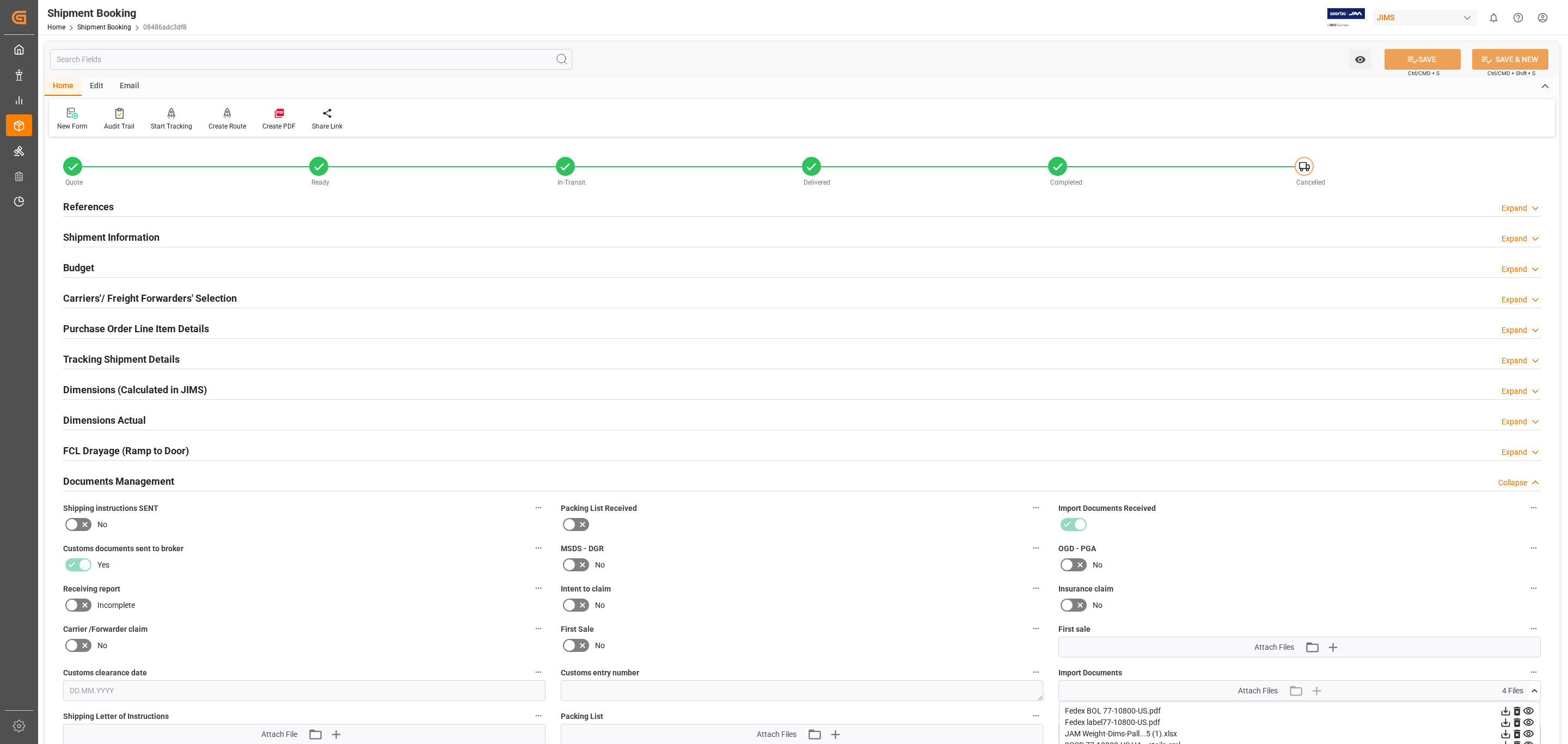
click at [151, 475] on div "Documents Management" at bounding box center [118, 480] width 111 height 21
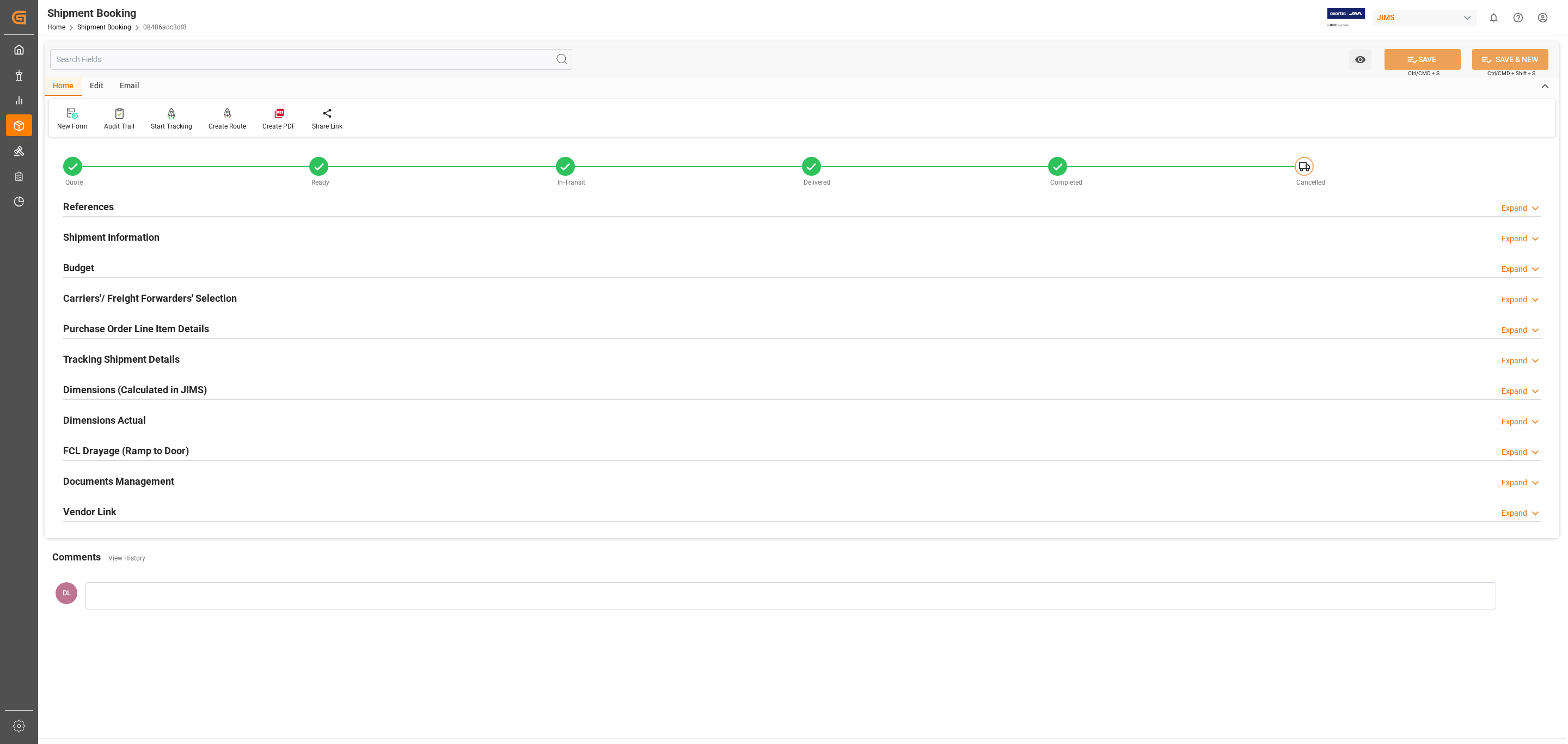
click at [126, 202] on div "References Expand" at bounding box center [801, 205] width 1477 height 21
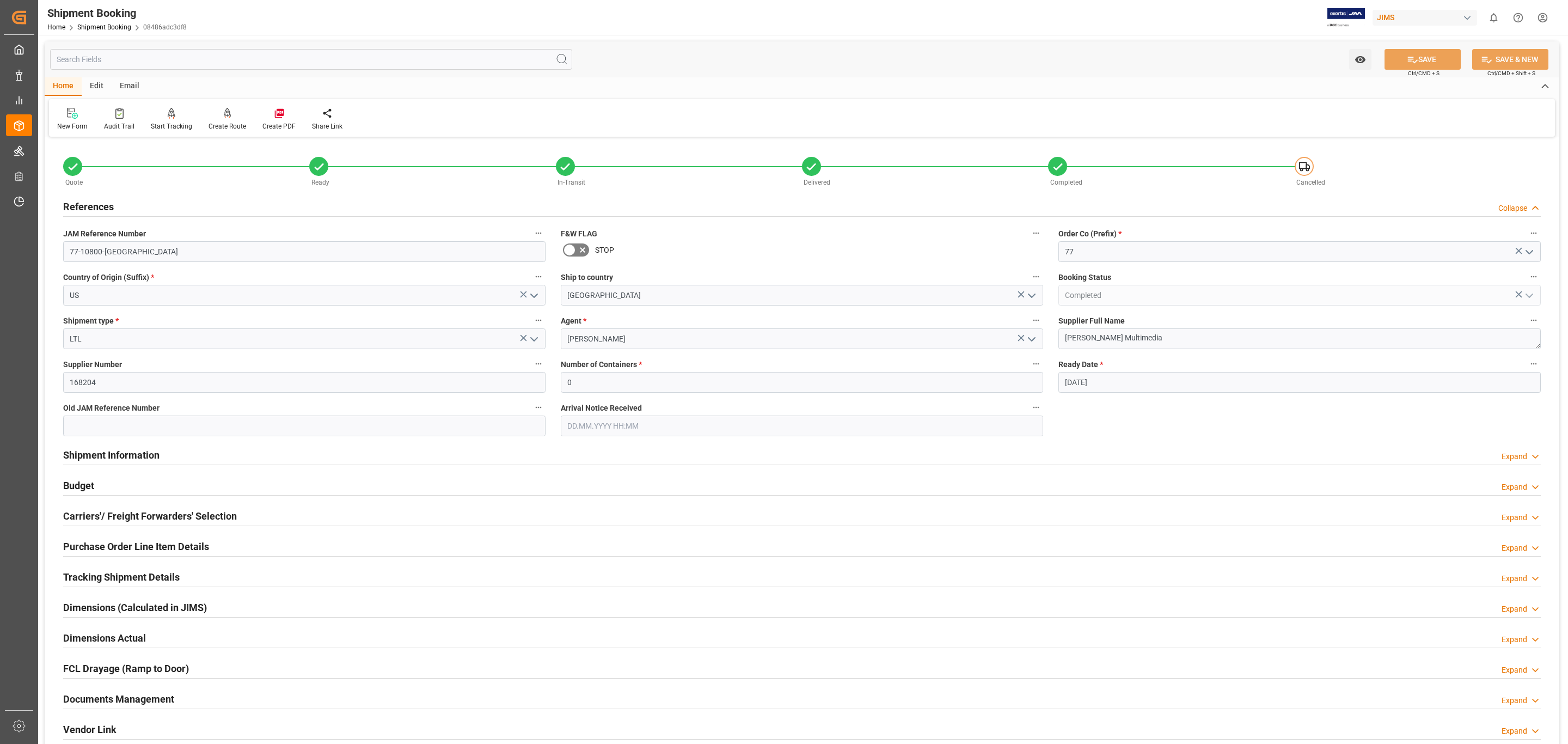
click at [126, 202] on div "References Collapse" at bounding box center [801, 205] width 1477 height 21
